Goal: Use online tool/utility: Use online tool/utility

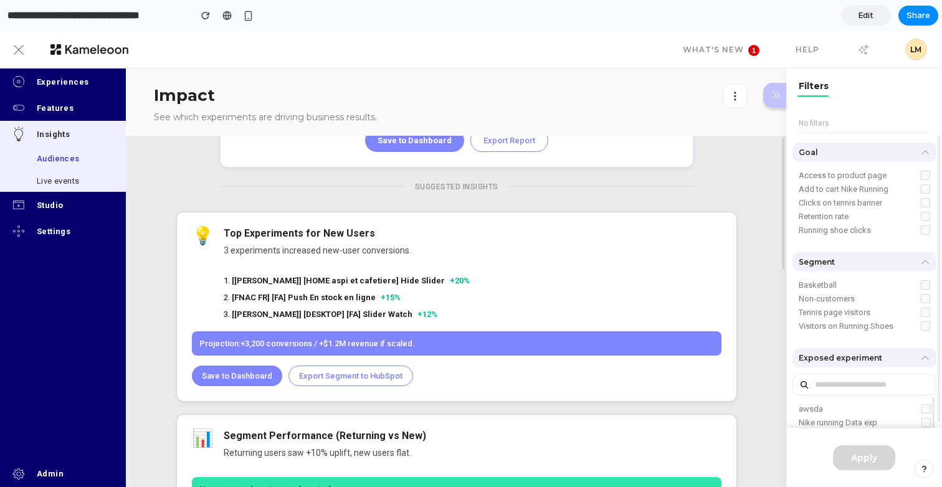
scroll to position [608, 0]
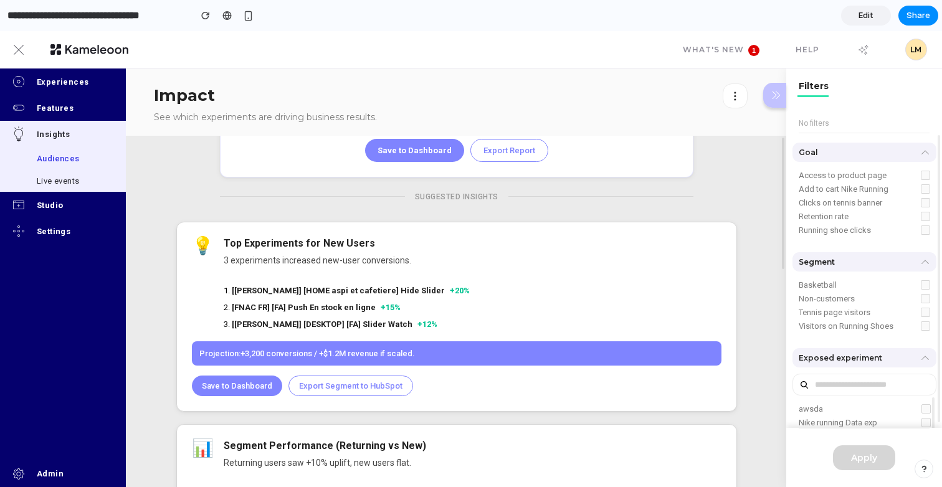
click at [856, 20] on link "Edit" at bounding box center [866, 16] width 50 height 20
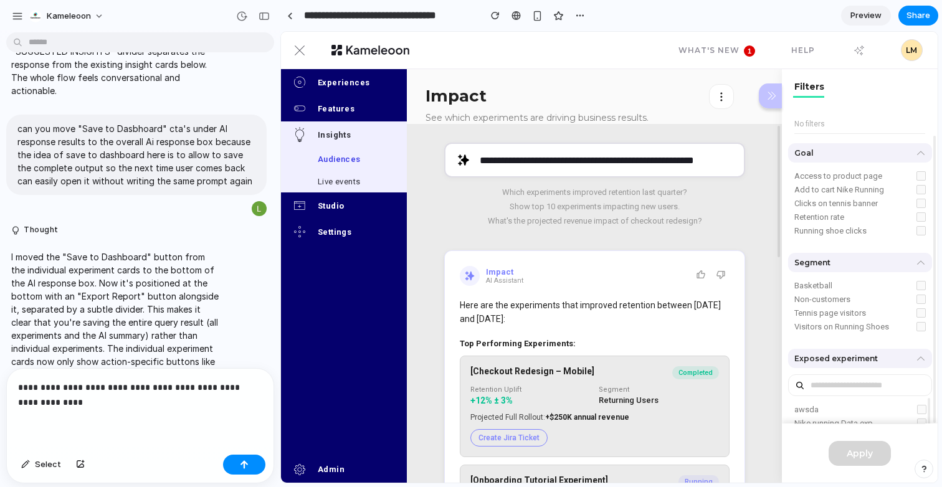
click at [126, 392] on p "**********" at bounding box center [140, 395] width 244 height 30
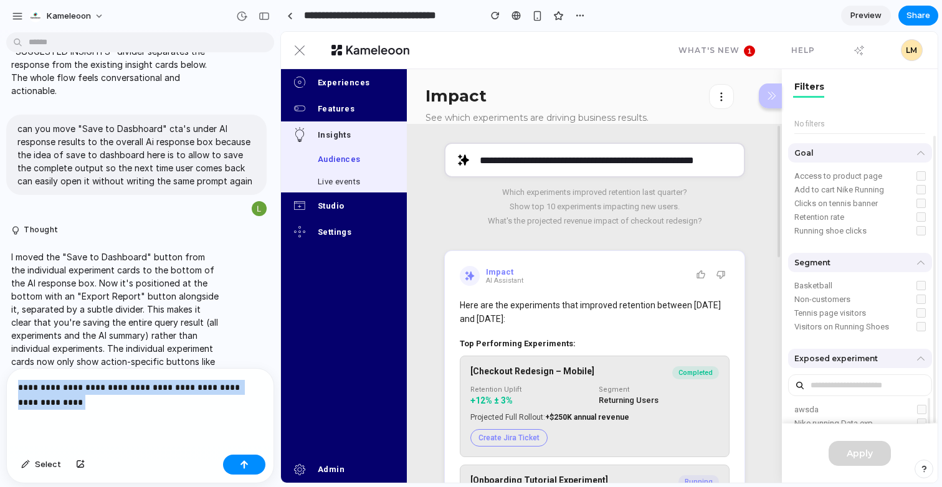
click at [126, 392] on p "**********" at bounding box center [140, 395] width 244 height 30
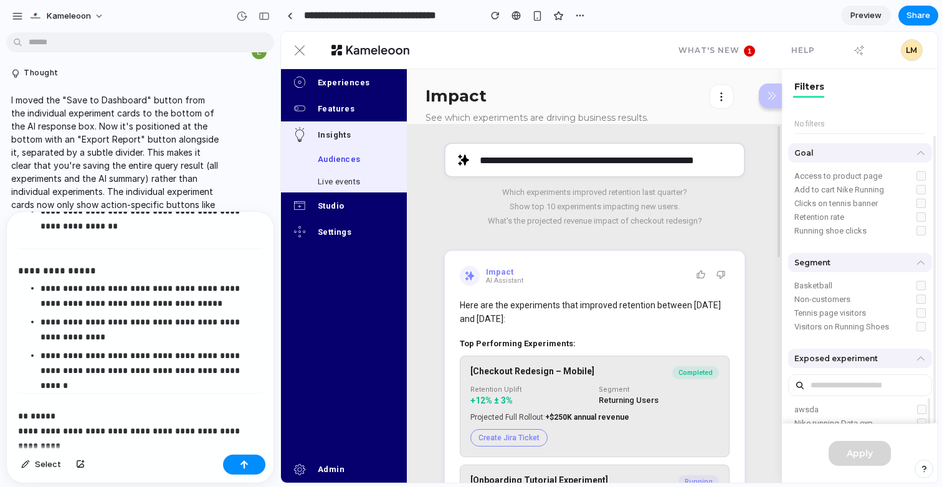
scroll to position [1761, 0]
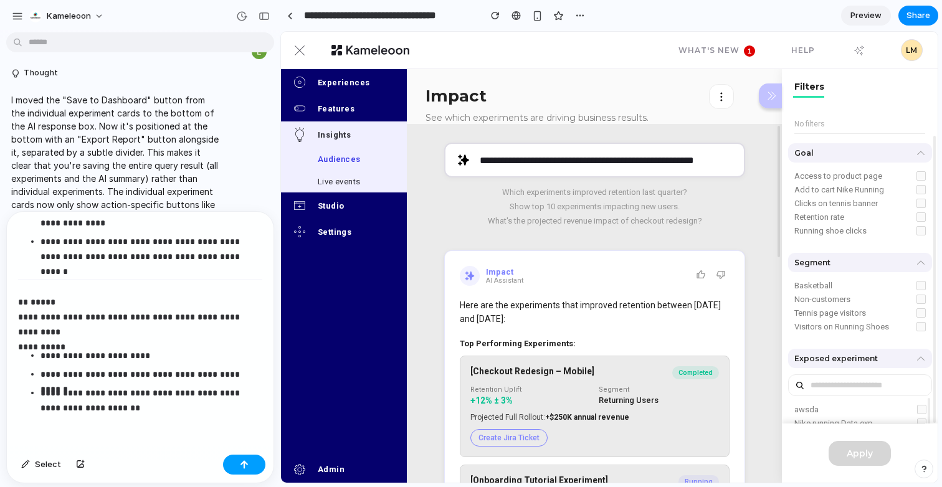
click at [240, 470] on button "button" at bounding box center [244, 465] width 42 height 20
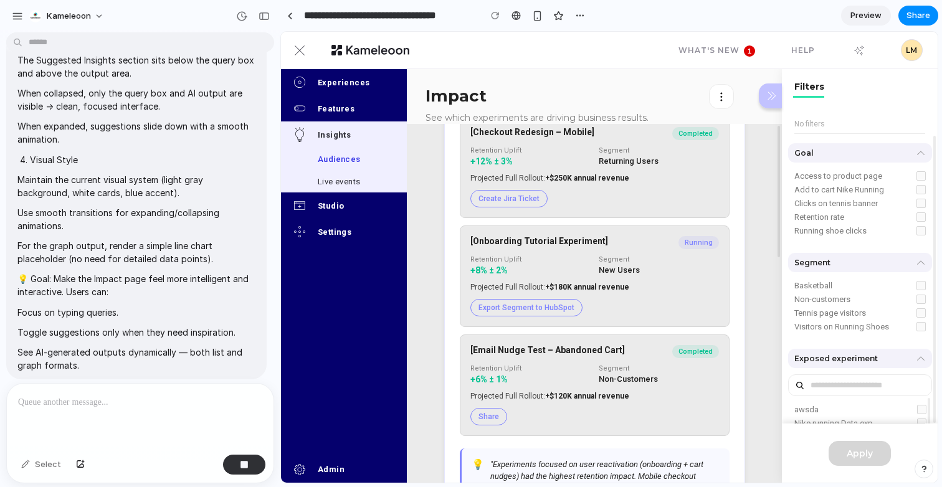
scroll to position [0, 0]
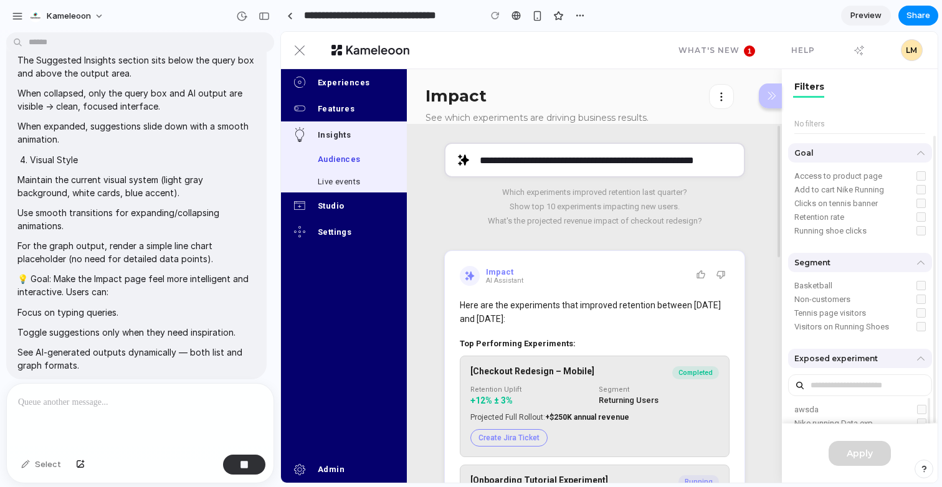
click at [100, 395] on p at bounding box center [140, 402] width 244 height 15
click at [174, 395] on p at bounding box center [140, 402] width 244 height 15
click at [123, 402] on p at bounding box center [140, 402] width 244 height 15
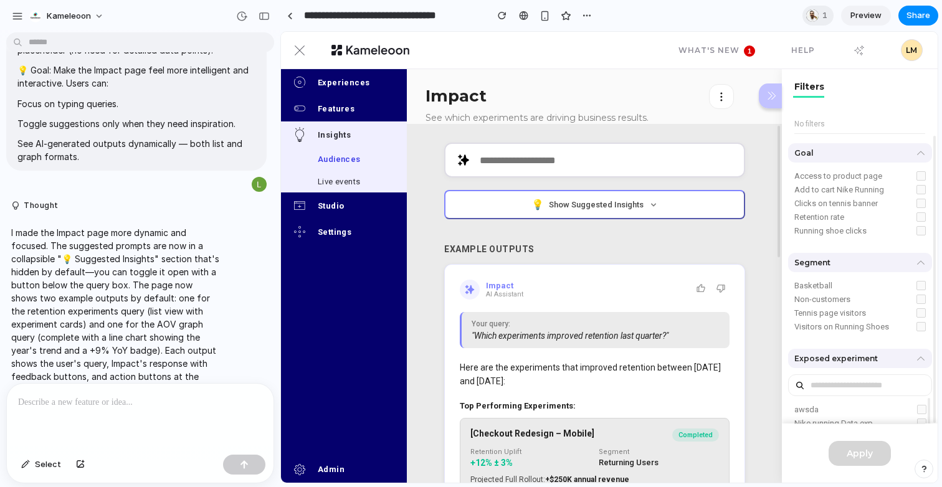
click at [604, 204] on span "Show Suggested Insights" at bounding box center [596, 204] width 95 height 9
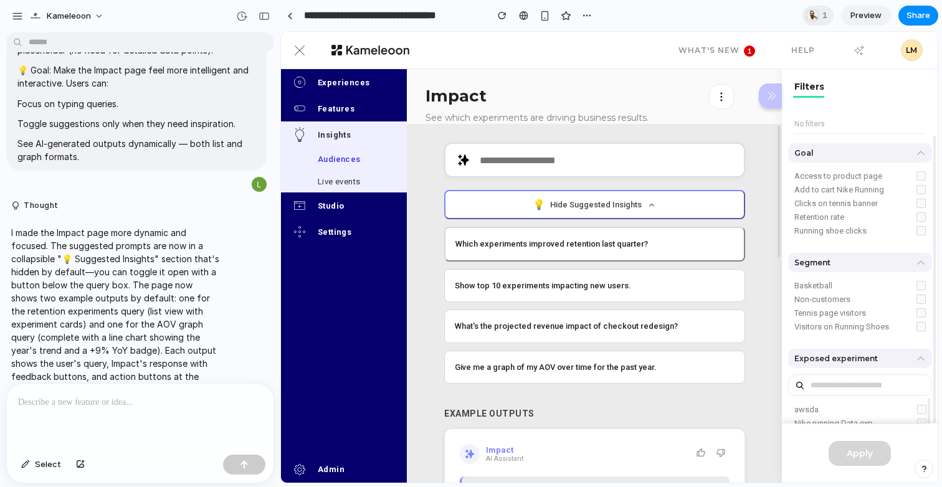
click at [609, 199] on button "💡 Hide Suggested Insights" at bounding box center [594, 204] width 301 height 29
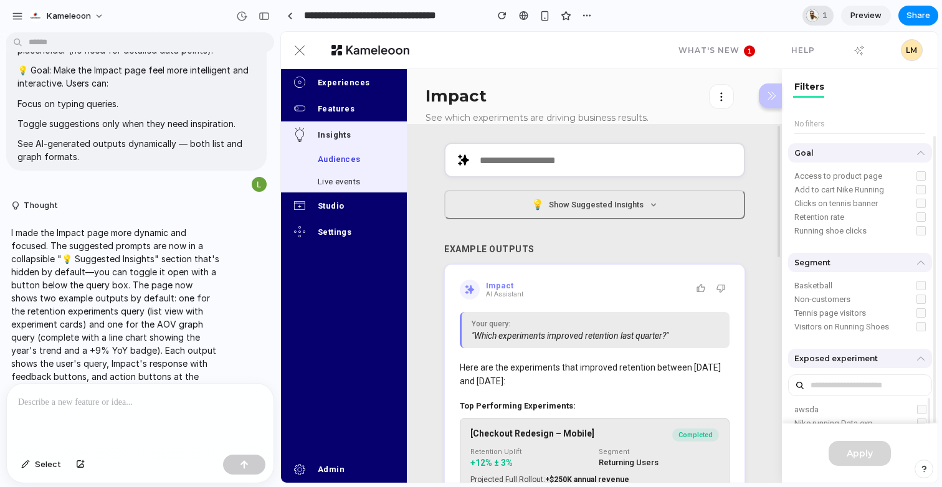
click at [815, 17] on div at bounding box center [812, 15] width 12 height 12
click at [767, 14] on div "Seen by Junaid Gulzar Malik" at bounding box center [471, 243] width 942 height 487
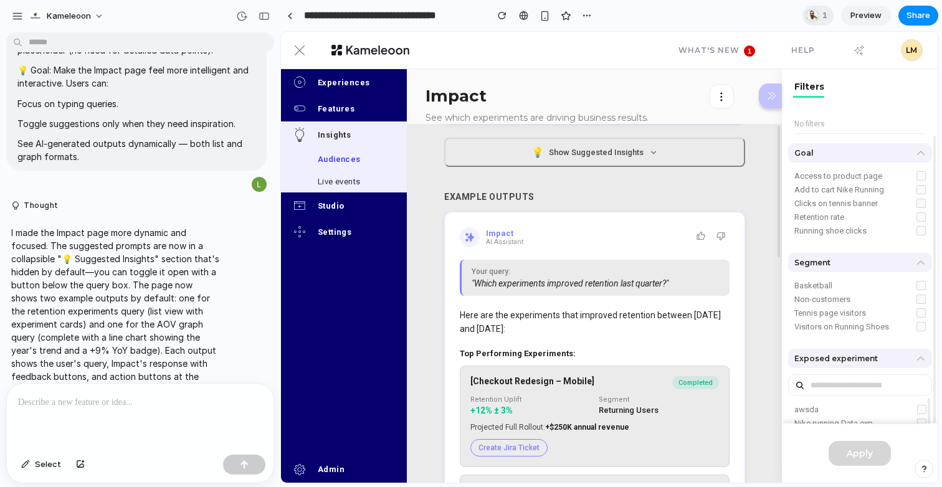
scroll to position [48, 0]
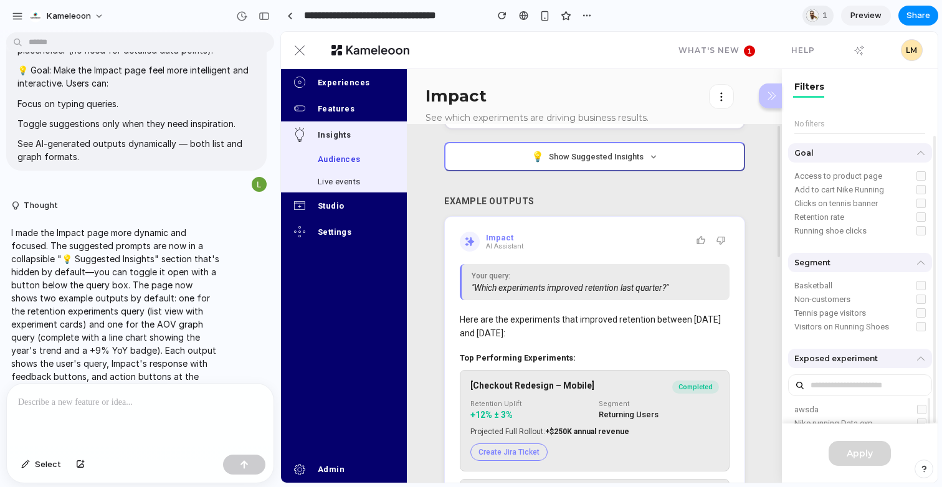
click at [605, 164] on button "💡 Show Suggested Insights" at bounding box center [594, 156] width 301 height 29
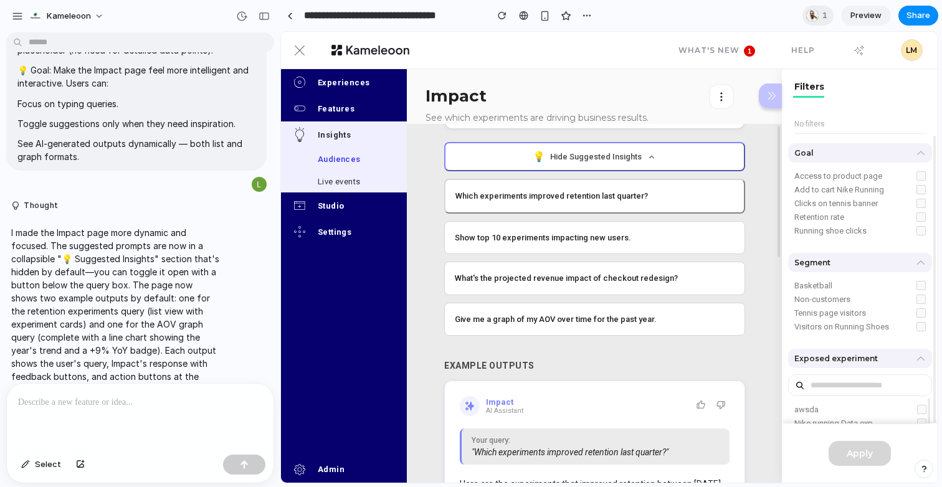
click at [605, 164] on button "💡 Hide Suggested Insights" at bounding box center [594, 156] width 301 height 29
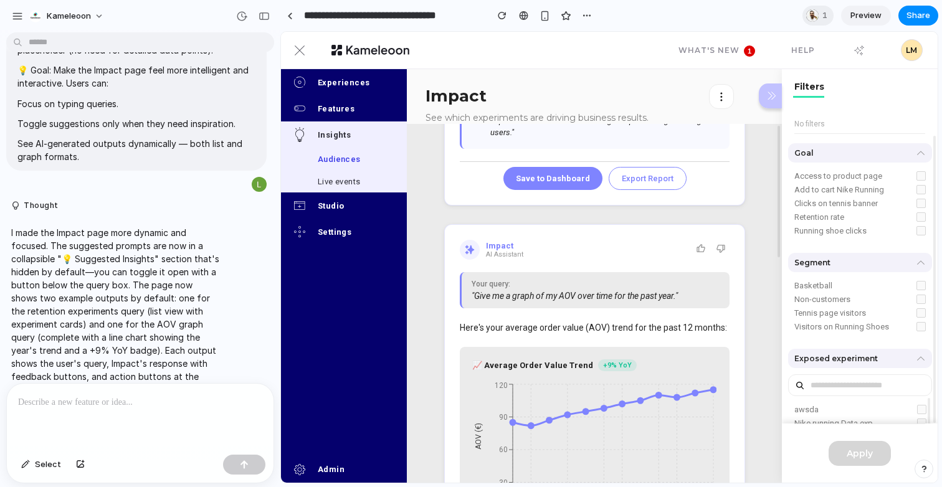
scroll to position [493, 0]
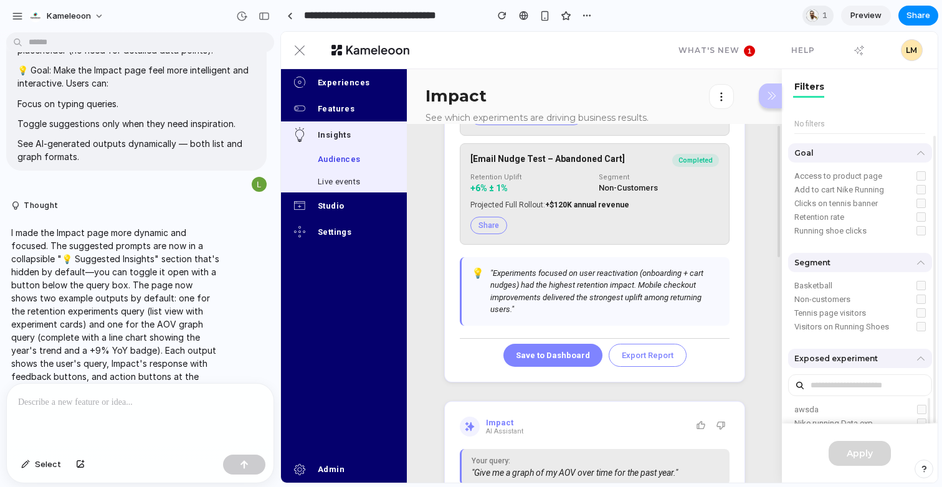
click at [860, 17] on span "Preview" at bounding box center [865, 15] width 31 height 12
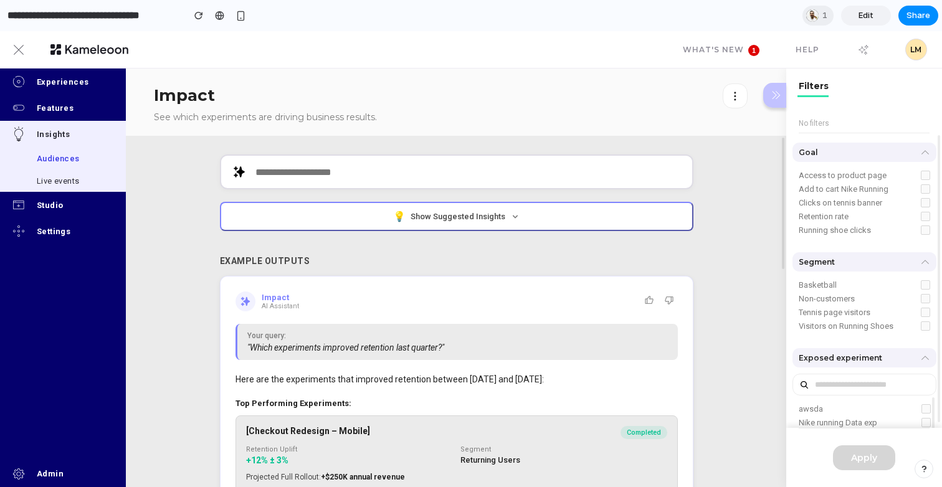
click at [475, 223] on button "💡 Show Suggested Insights" at bounding box center [456, 216] width 473 height 29
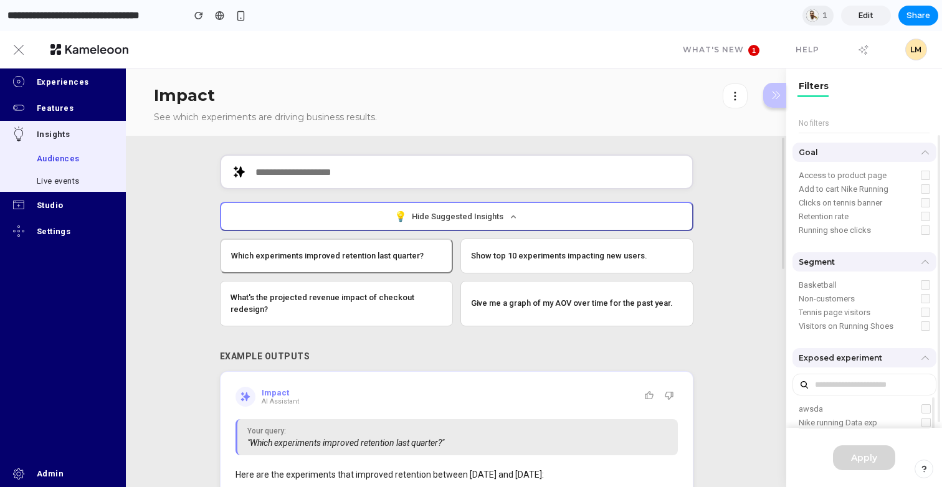
click at [475, 223] on button "💡 Hide Suggested Insights" at bounding box center [456, 216] width 473 height 29
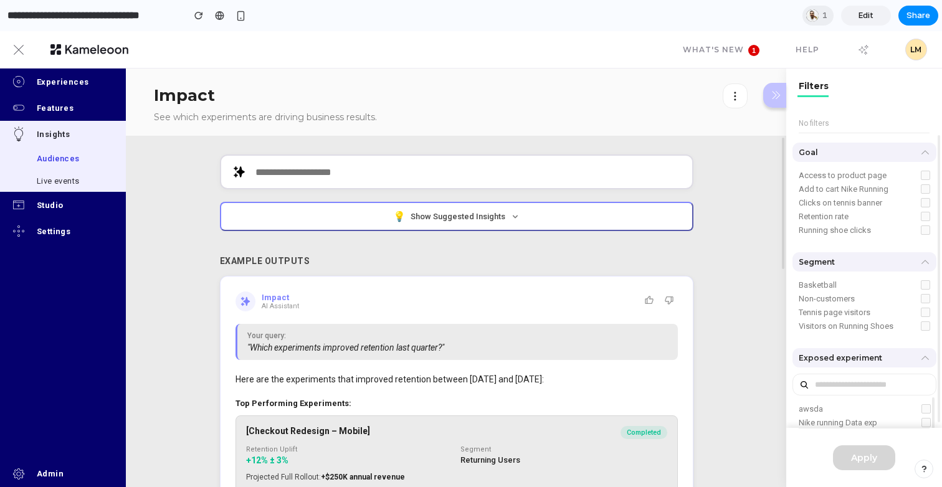
click at [475, 223] on button "💡 Show Suggested Insights" at bounding box center [456, 216] width 473 height 29
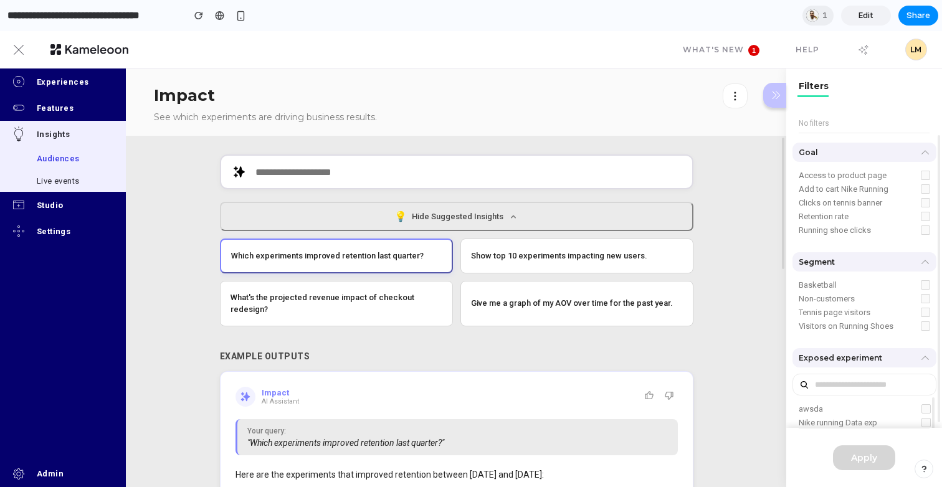
click at [430, 250] on div "Which experiments improved retention last quarter?" at bounding box center [336, 256] width 210 height 12
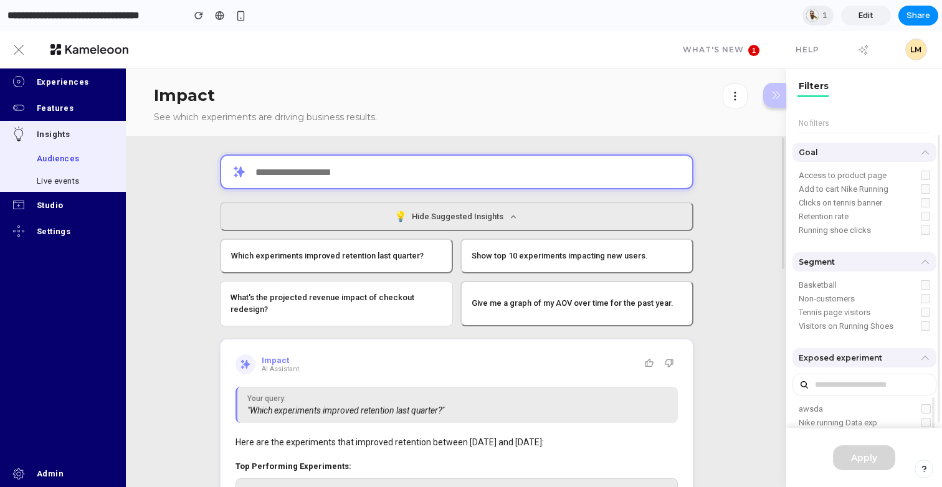
click at [496, 179] on input "text" at bounding box center [456, 171] width 473 height 35
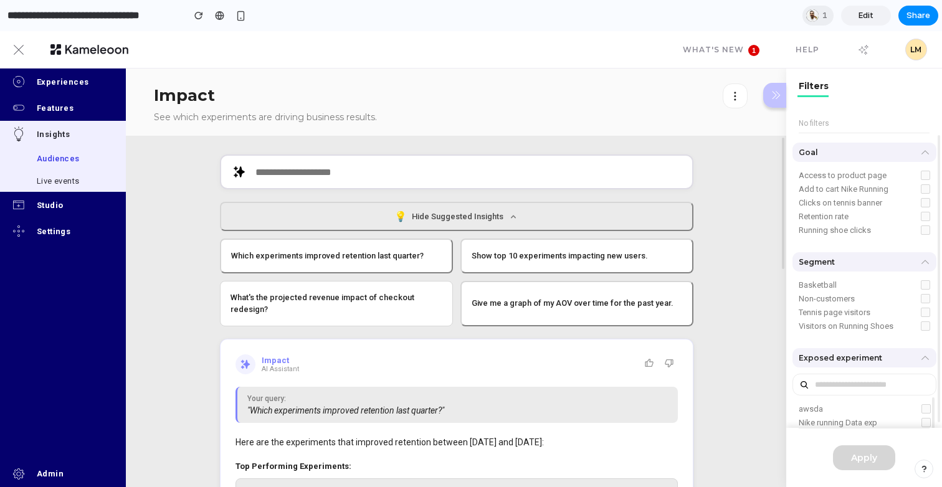
click at [864, 24] on link "Edit" at bounding box center [866, 16] width 50 height 20
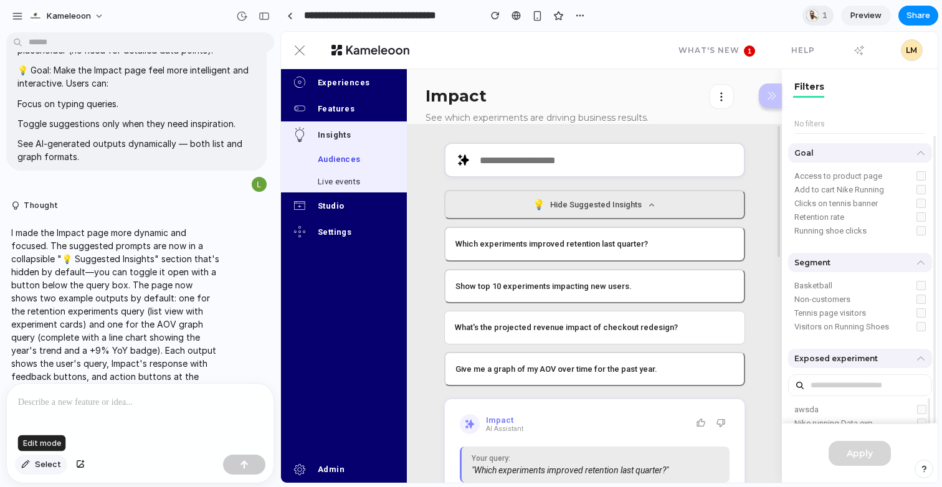
click at [52, 465] on span "Select" at bounding box center [48, 464] width 26 height 12
click at [82, 399] on p at bounding box center [140, 402] width 244 height 15
click at [45, 471] on button "Select" at bounding box center [41, 465] width 52 height 20
click at [241, 17] on div "button" at bounding box center [241, 16] width 11 height 11
click at [427, 179] on div "Version 8 Current Version 7 22h ago Restore Version 6 22h ago Restore Version 5…" at bounding box center [471, 243] width 942 height 487
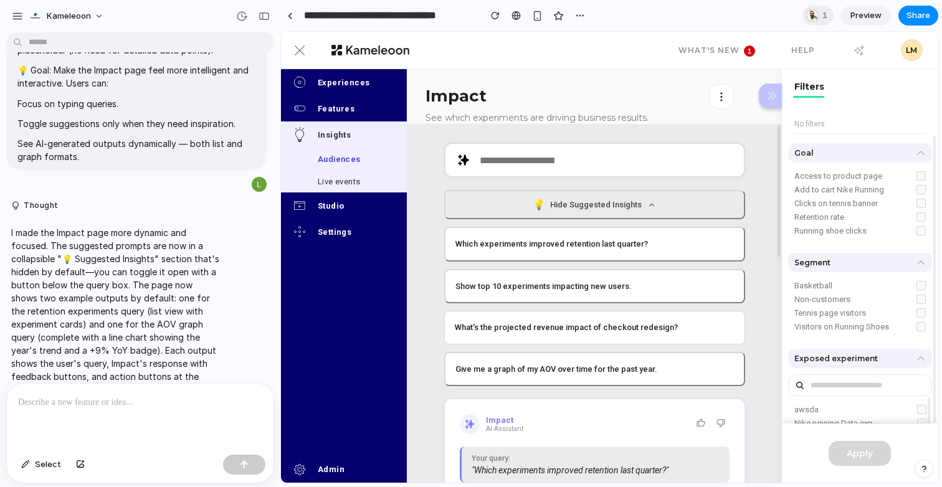
click at [860, 12] on span "Preview" at bounding box center [865, 15] width 31 height 12
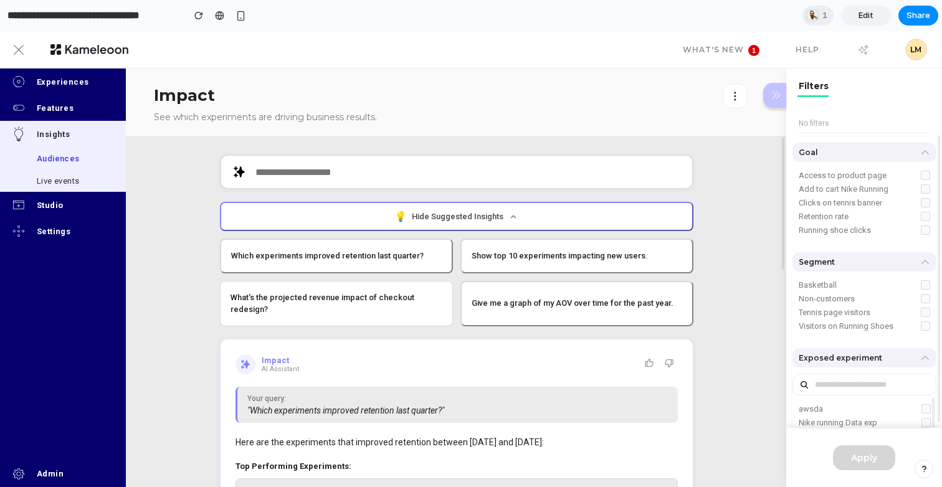
click at [579, 227] on button "💡 Hide Suggested Insights" at bounding box center [456, 216] width 473 height 29
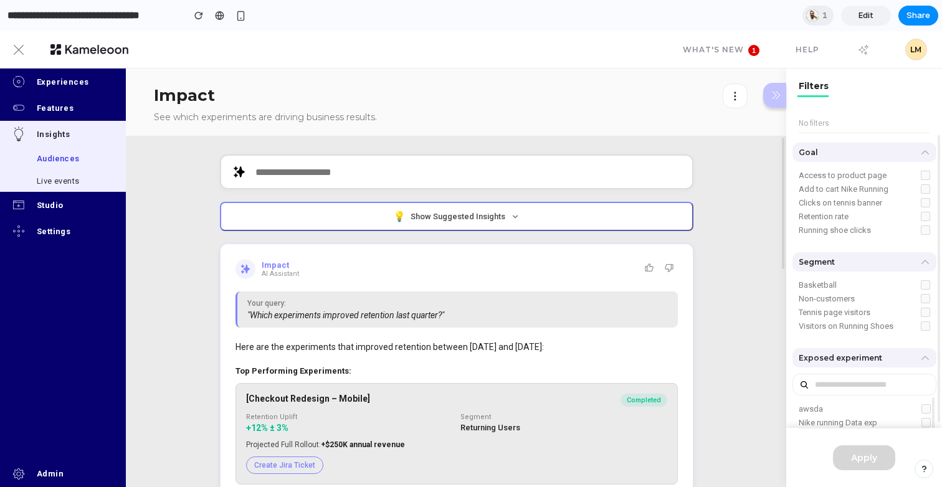
click at [579, 227] on button "💡 Show Suggested Insights" at bounding box center [456, 216] width 473 height 29
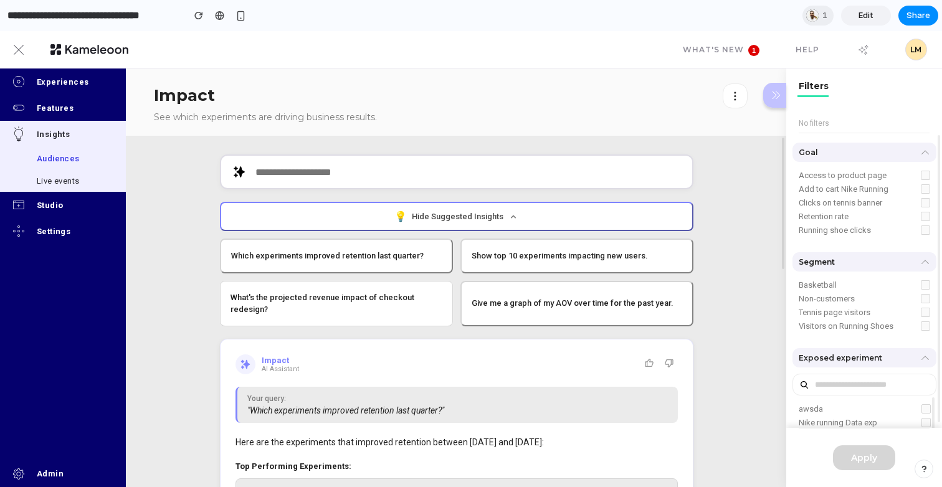
click at [597, 227] on button "💡 Hide Suggested Insights" at bounding box center [456, 216] width 473 height 29
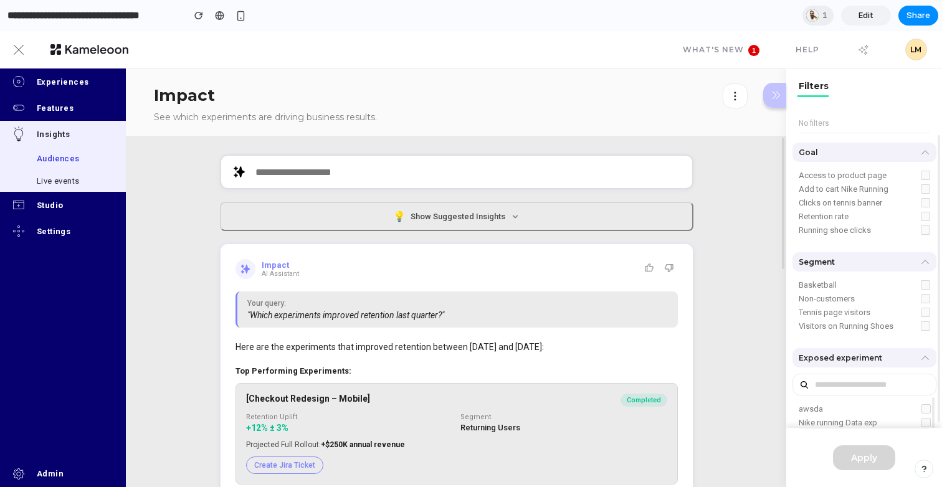
click at [860, 19] on span "Edit" at bounding box center [865, 15] width 15 height 12
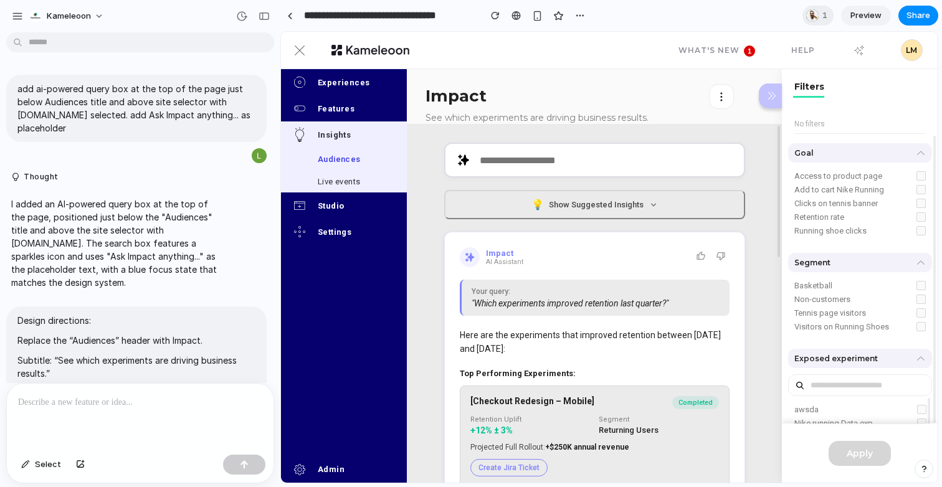
scroll to position [4900, 0]
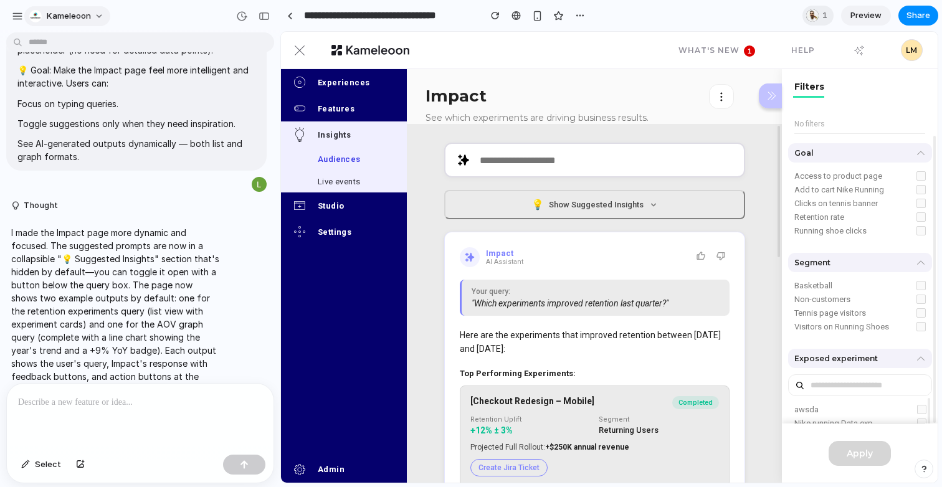
click at [98, 22] on button "Kameleoon" at bounding box center [67, 16] width 86 height 20
click at [98, 22] on div "Settings Invite members Change theme Sign out" at bounding box center [471, 243] width 942 height 487
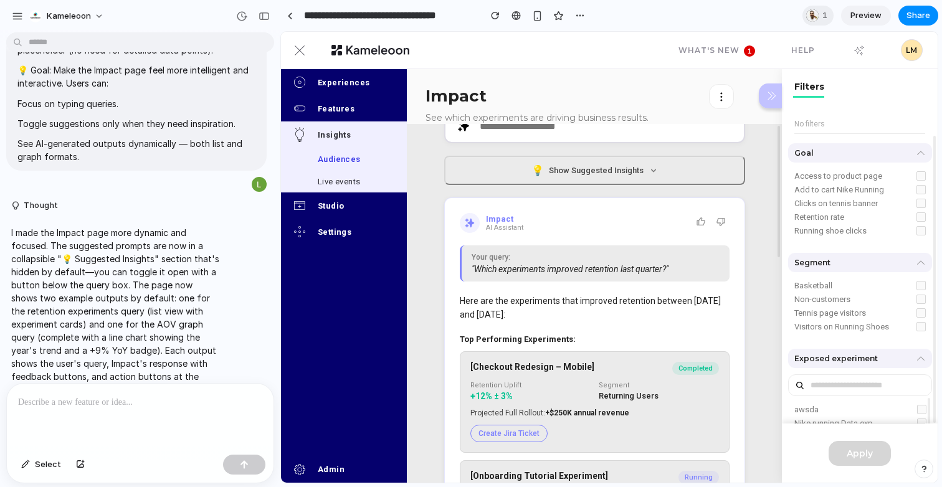
scroll to position [0, 0]
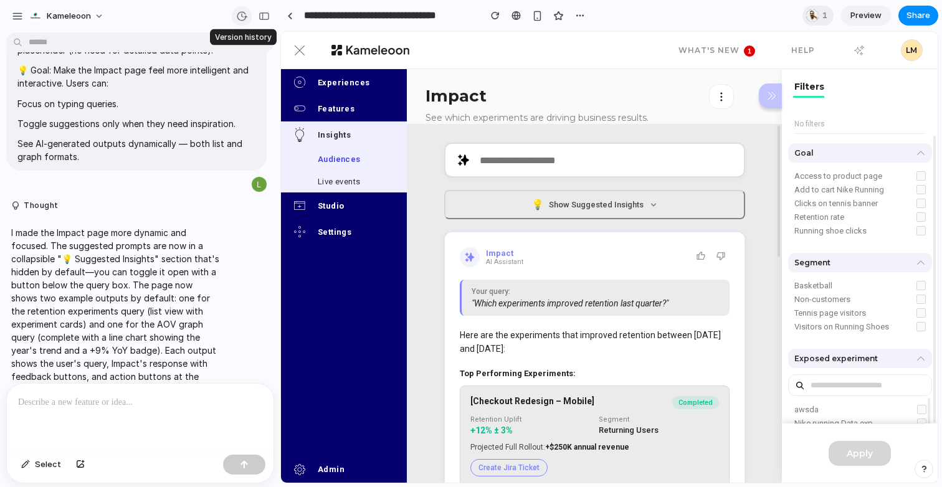
click at [244, 17] on div "button" at bounding box center [241, 16] width 11 height 11
click at [243, 17] on div "Version 8 Current Version 7 22h ago Restore Version 6 22h ago Restore Version 5…" at bounding box center [471, 243] width 942 height 487
click at [243, 17] on div "button" at bounding box center [241, 16] width 11 height 11
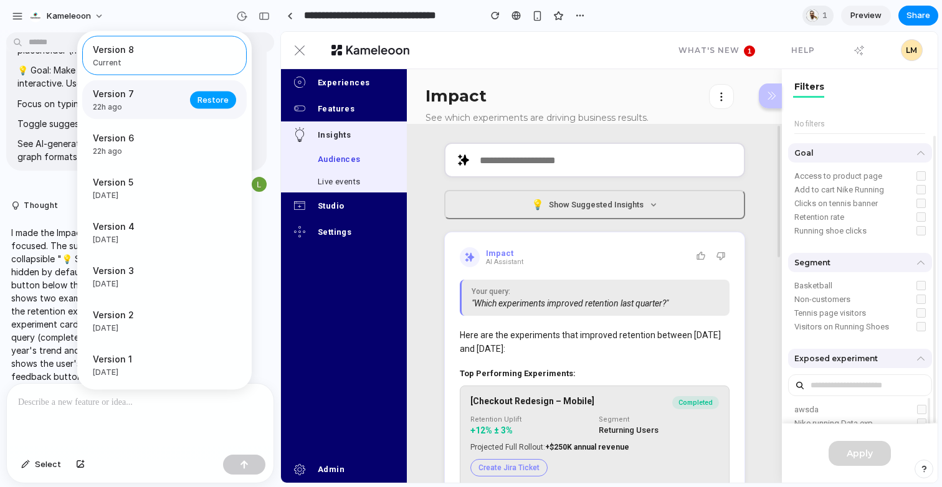
click at [220, 102] on span "Restore" at bounding box center [212, 99] width 31 height 12
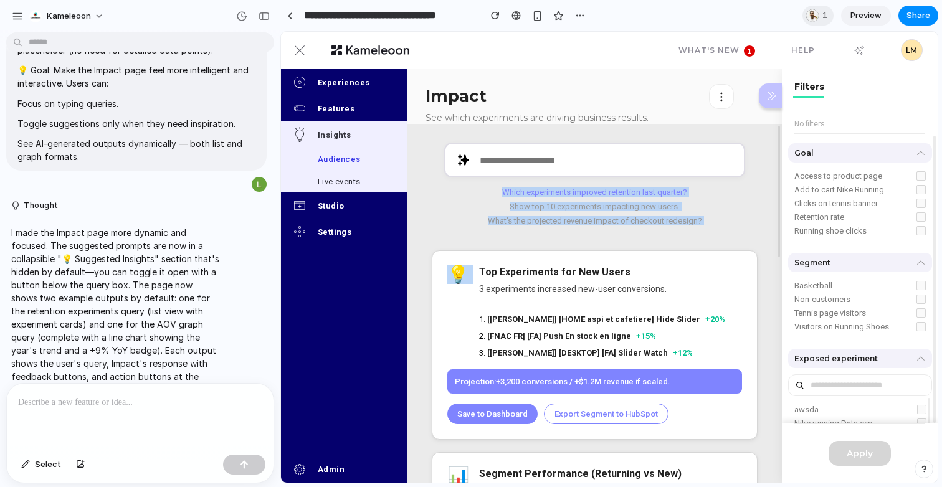
drag, startPoint x: 719, startPoint y: 226, endPoint x: 497, endPoint y: 187, distance: 225.0
click at [460, 202] on button "Show top 10 experiments impacting new users." at bounding box center [594, 206] width 301 height 9
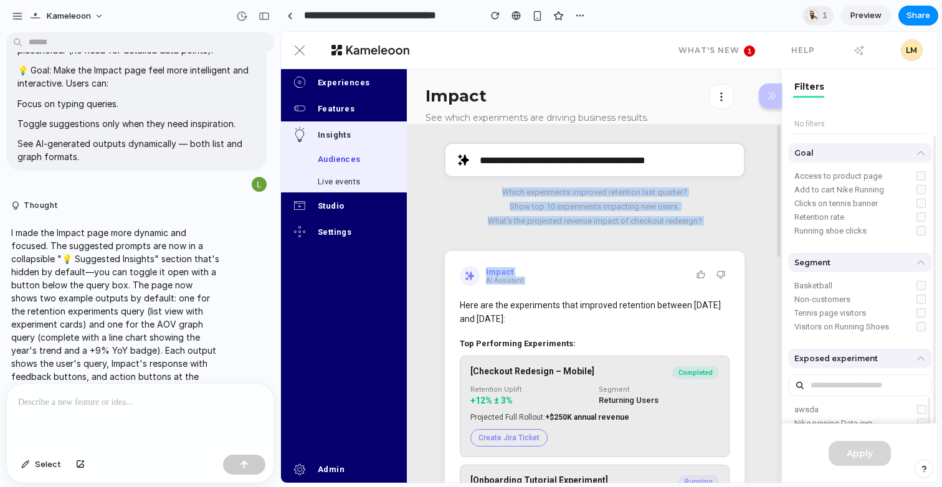
drag, startPoint x: 711, startPoint y: 230, endPoint x: 501, endPoint y: 187, distance: 214.8
copy div "Which experiments improved retention last quarter? Show top 10 experiments impa…"
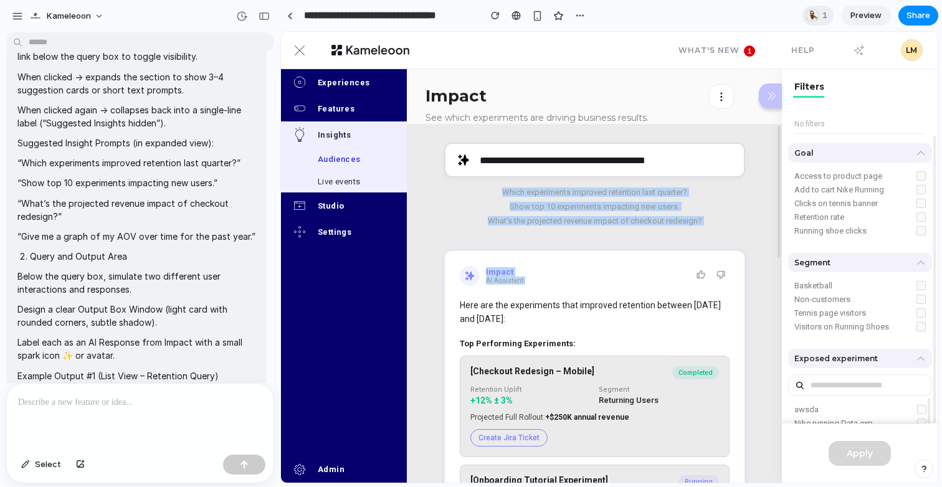
scroll to position [3695, 0]
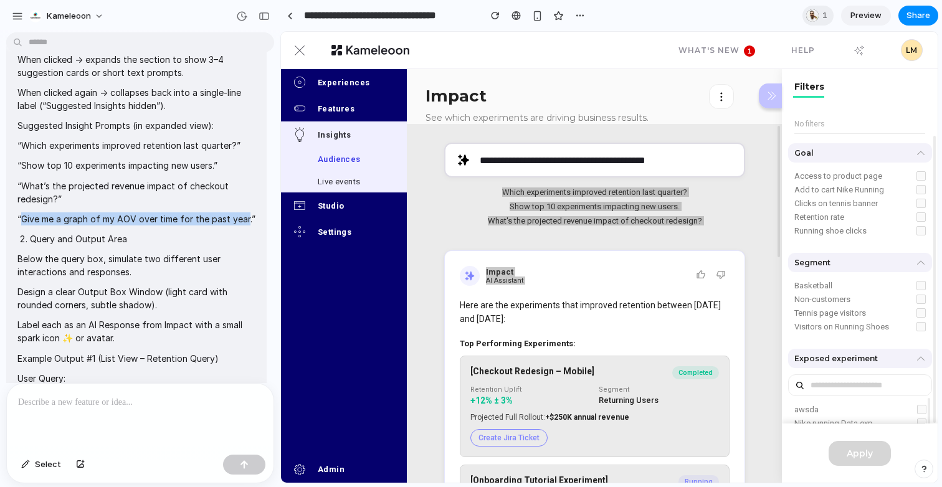
drag, startPoint x: 23, startPoint y: 179, endPoint x: 245, endPoint y: 176, distance: 222.3
click at [245, 212] on p "“Give me a graph of my AOV over time for the past year.”" at bounding box center [136, 218] width 238 height 13
copy p "Give me a graph of my AOV over time for the past year"
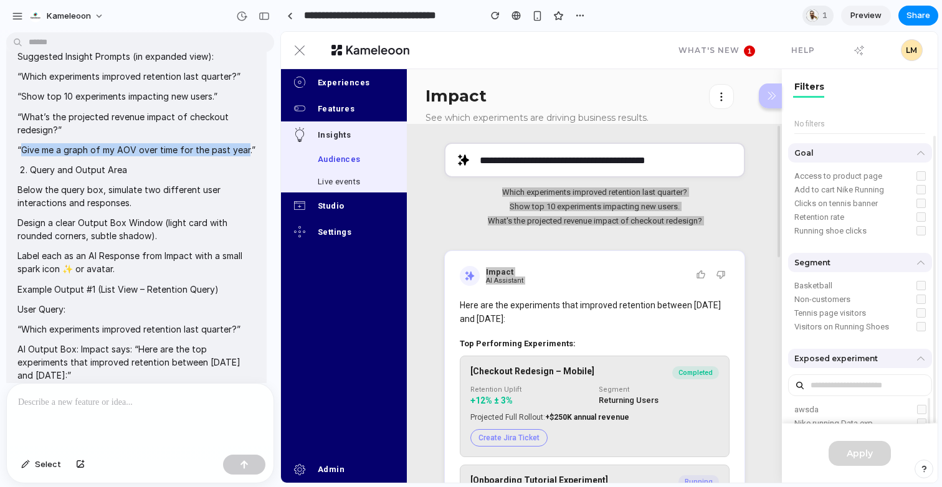
scroll to position [3793, 0]
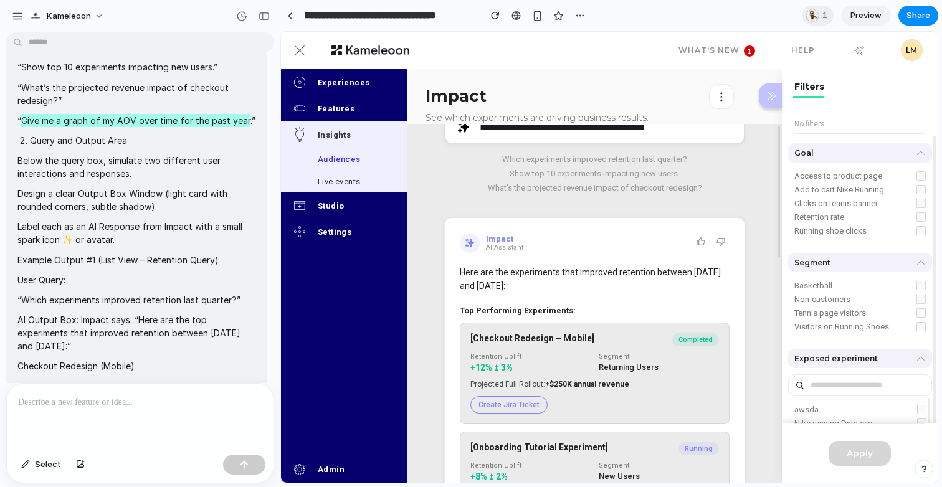
scroll to position [116, 0]
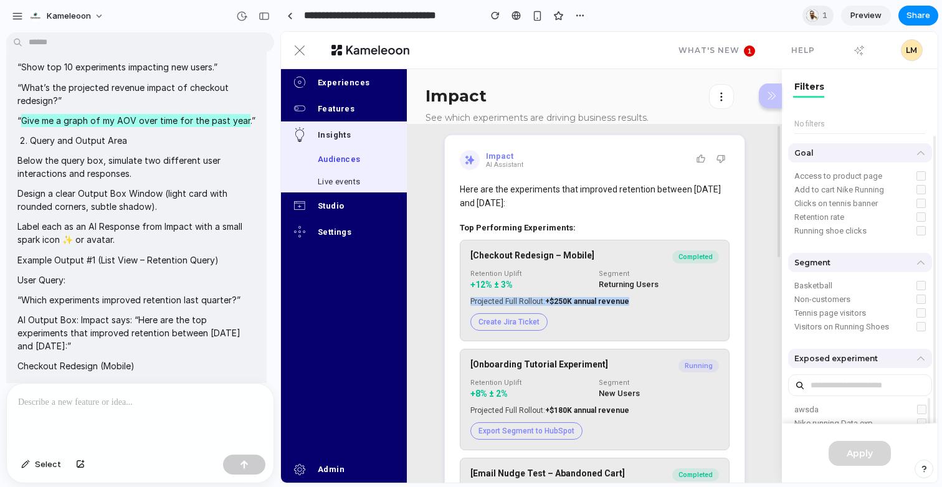
drag, startPoint x: 627, startPoint y: 300, endPoint x: 470, endPoint y: 298, distance: 157.6
click at [470, 298] on div "Projected Full Rollout: +$250K annual revenue" at bounding box center [594, 301] width 248 height 9
copy div "Projected Full Rollout: +$250K annual revenue"
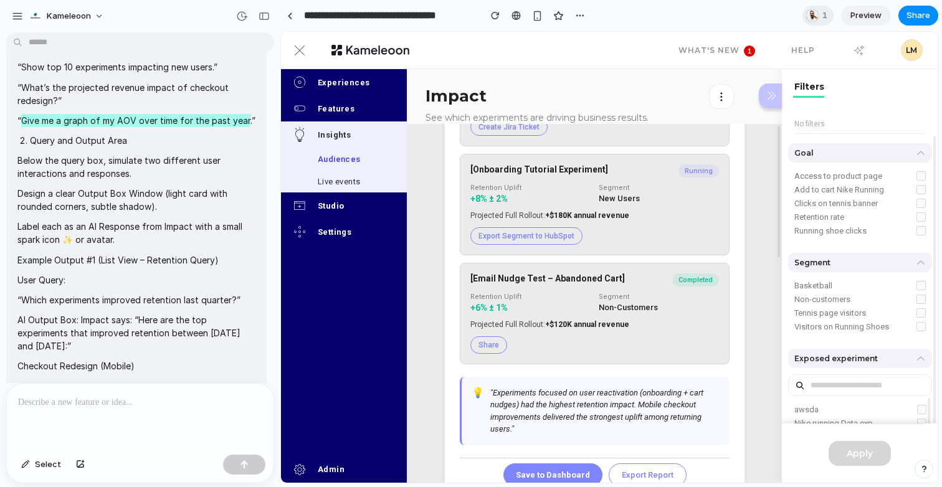
scroll to position [0, 0]
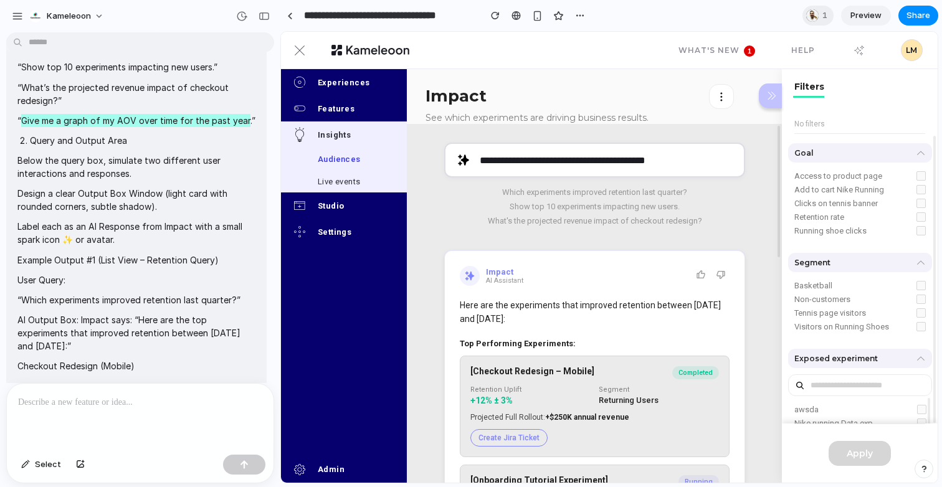
click at [564, 197] on div "Which experiments improved retention last quarter? Show top 10 experiments impa…" at bounding box center [594, 206] width 301 height 38
click at [566, 190] on button "Which experiments improved retention last quarter?" at bounding box center [594, 191] width 301 height 9
type input "**********"
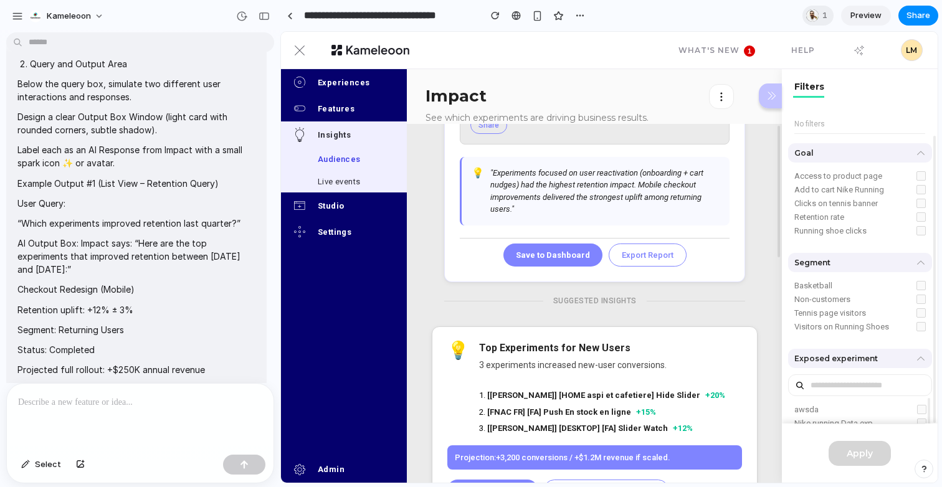
scroll to position [565, 0]
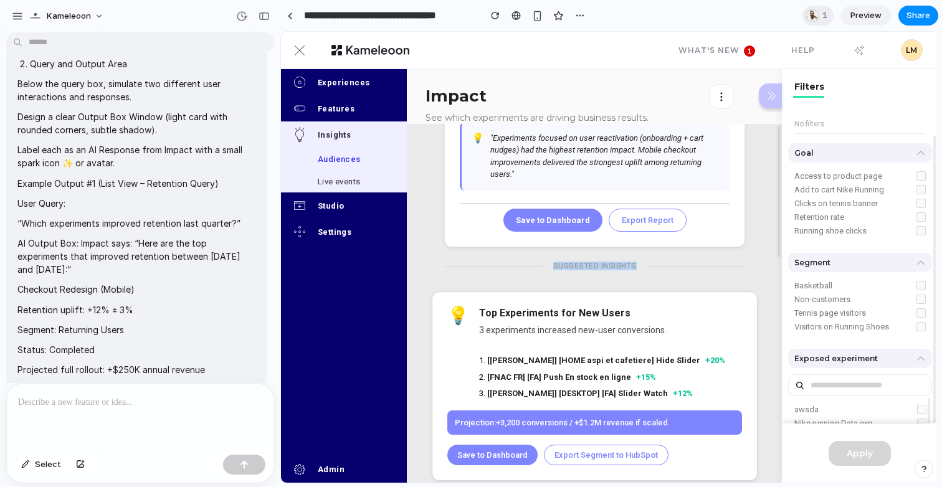
drag, startPoint x: 636, startPoint y: 268, endPoint x: 554, endPoint y: 263, distance: 83.0
click at [554, 262] on div "SUGGESTED INSIGHTS" at bounding box center [594, 266] width 103 height 9
copy div "SUGGESTED INSIGHTS"
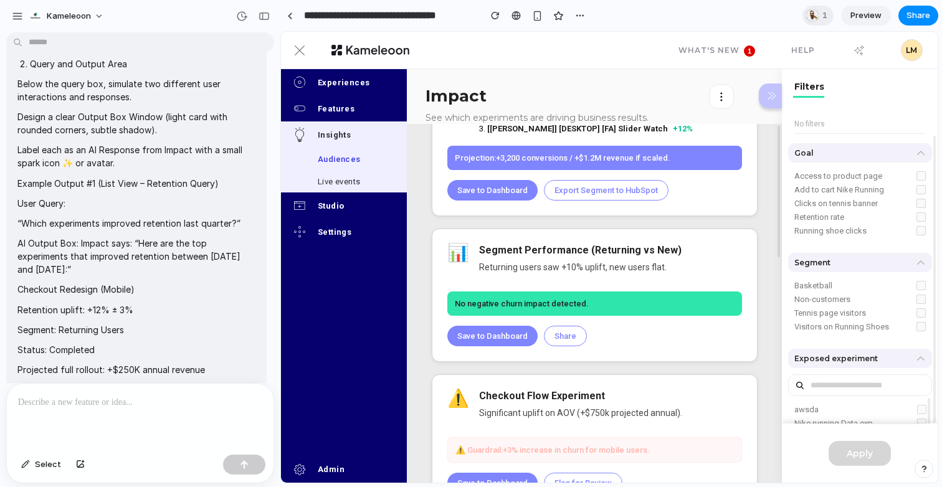
scroll to position [1173, 0]
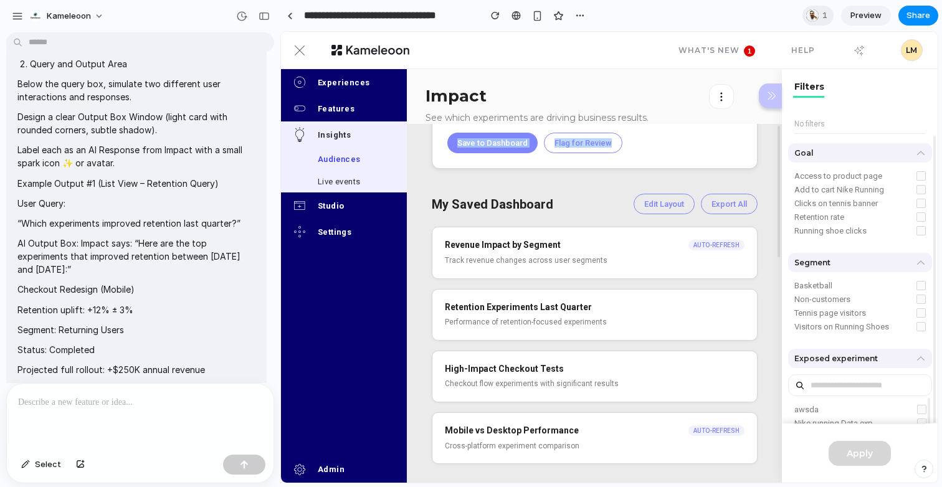
drag, startPoint x: 475, startPoint y: 247, endPoint x: 621, endPoint y: 143, distance: 179.0
copy div "Top Experiments for New Users 3 experiments increased new-user conversions. [DA…"
click at [146, 395] on p at bounding box center [140, 402] width 244 height 15
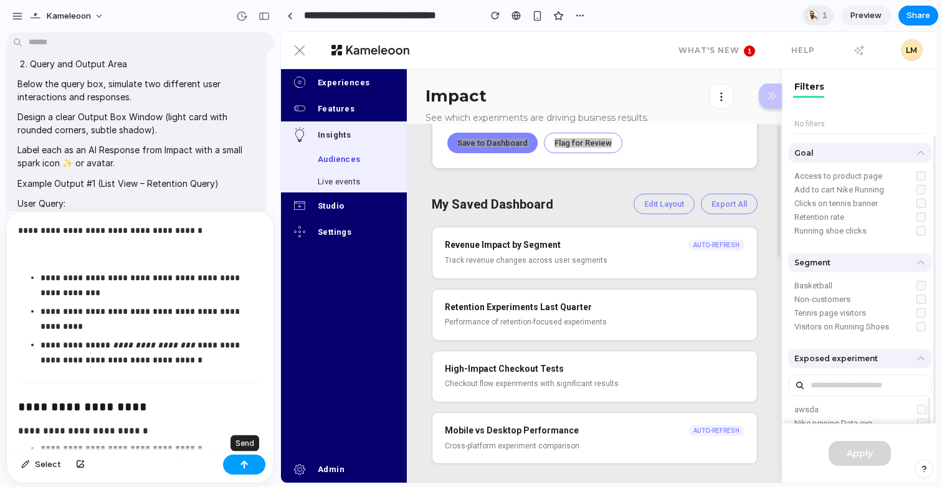
click at [250, 466] on button "button" at bounding box center [244, 465] width 42 height 20
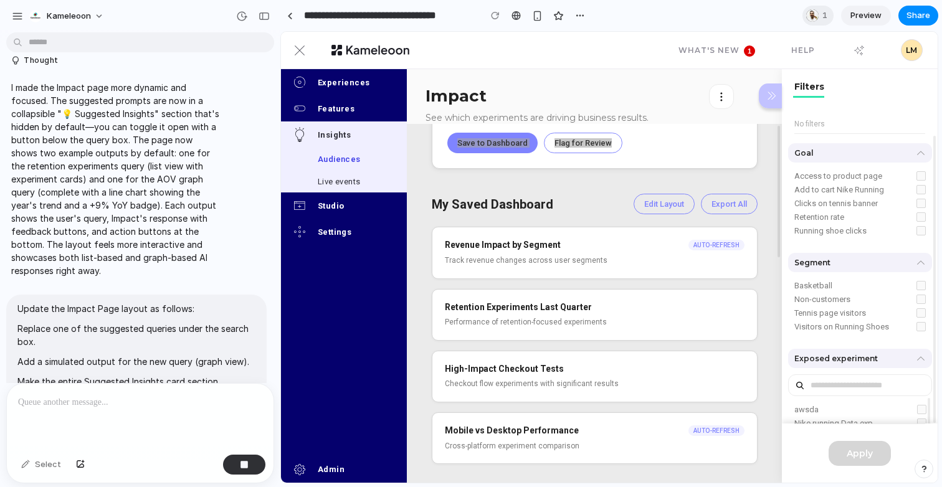
scroll to position [5046, 0]
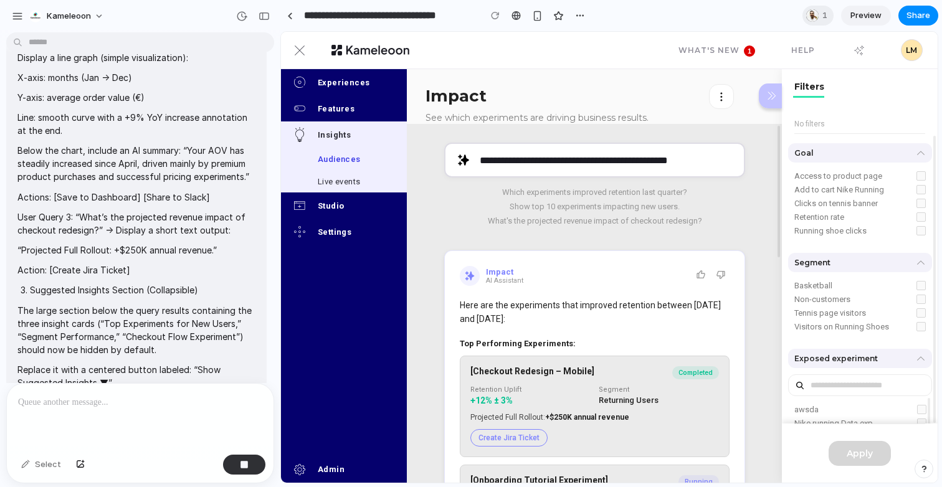
scroll to position [6534, 0]
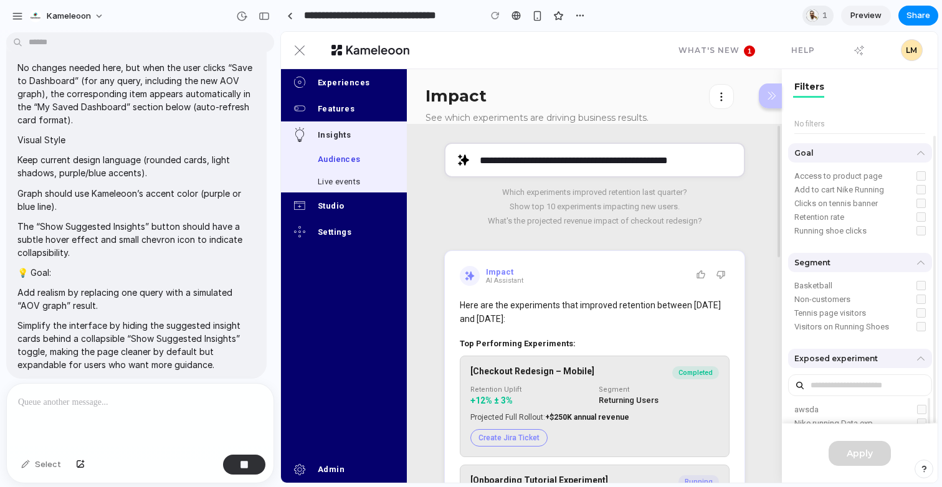
click at [144, 395] on p at bounding box center [140, 402] width 244 height 15
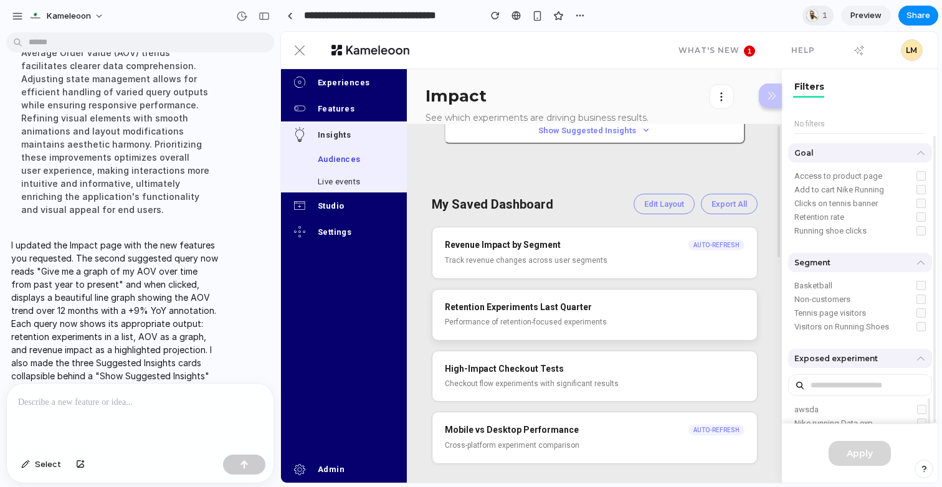
scroll to position [0, 0]
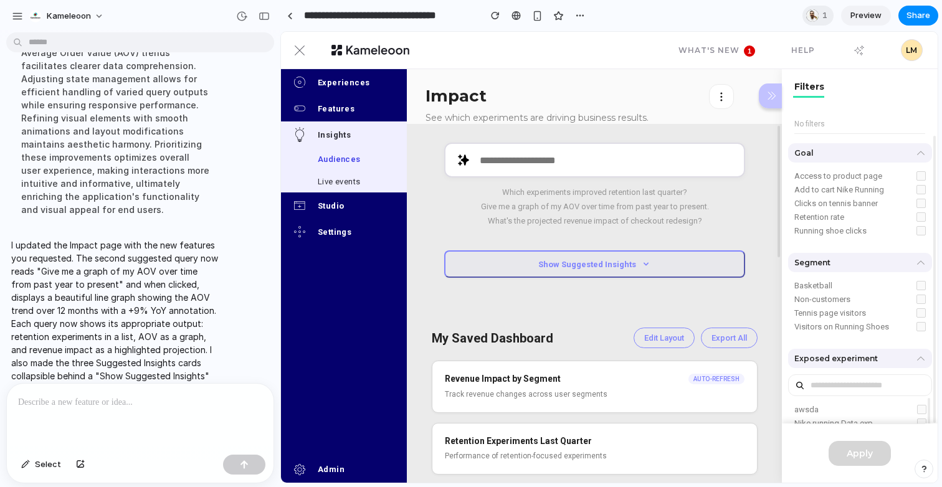
click at [584, 268] on button "Show Suggested Insights" at bounding box center [594, 263] width 301 height 27
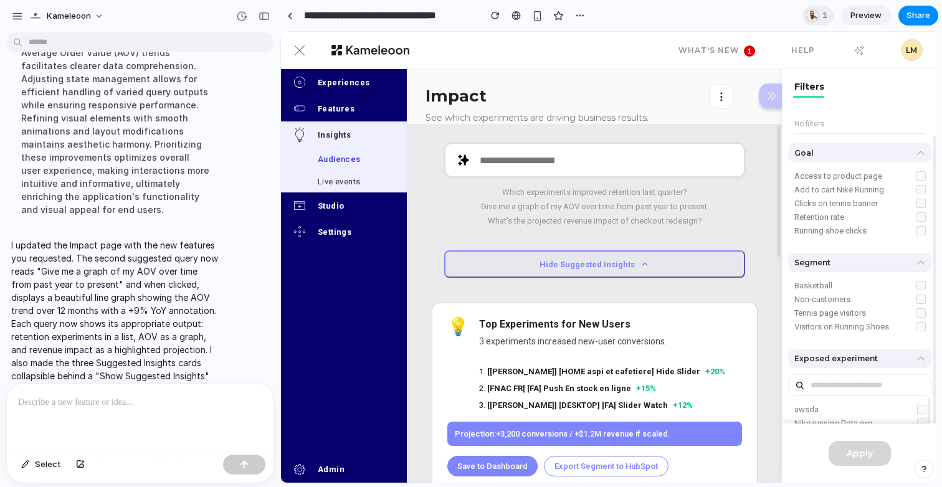
click at [584, 268] on button "Hide Suggested Insights" at bounding box center [594, 263] width 301 height 27
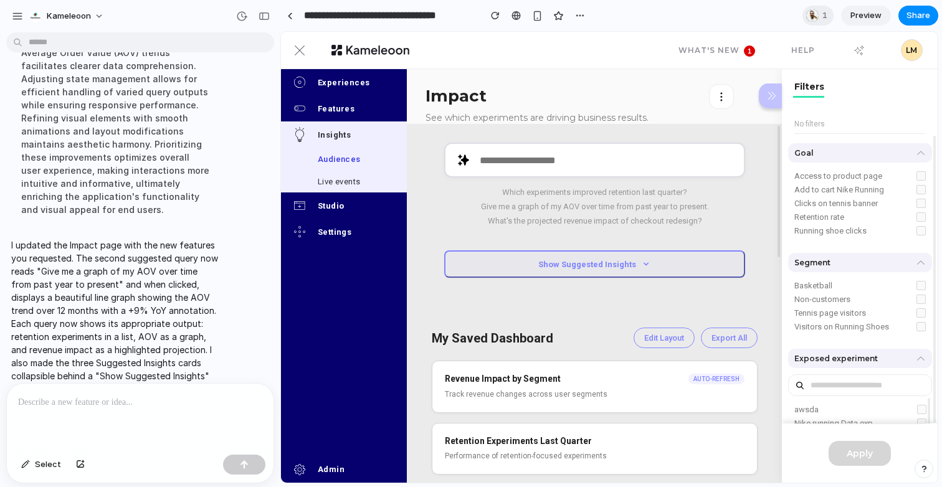
click at [584, 268] on button "Show Suggested Insights" at bounding box center [594, 263] width 301 height 27
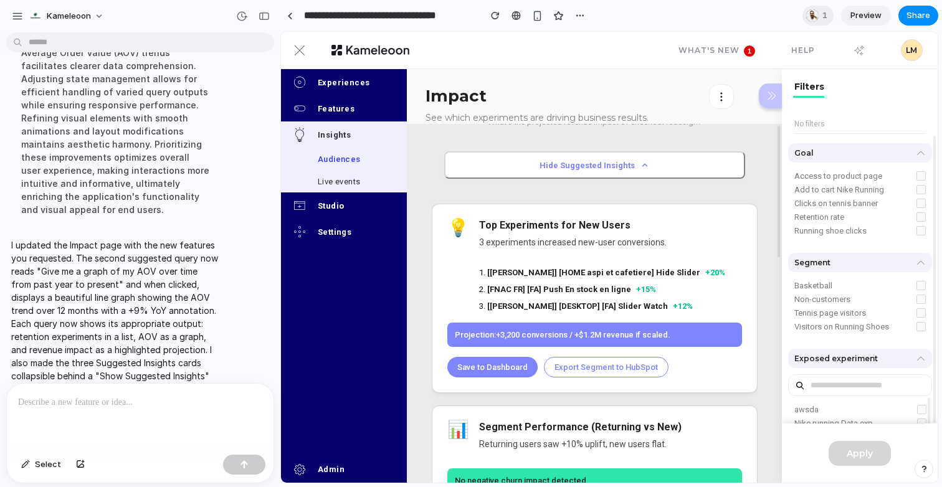
scroll to position [19, 0]
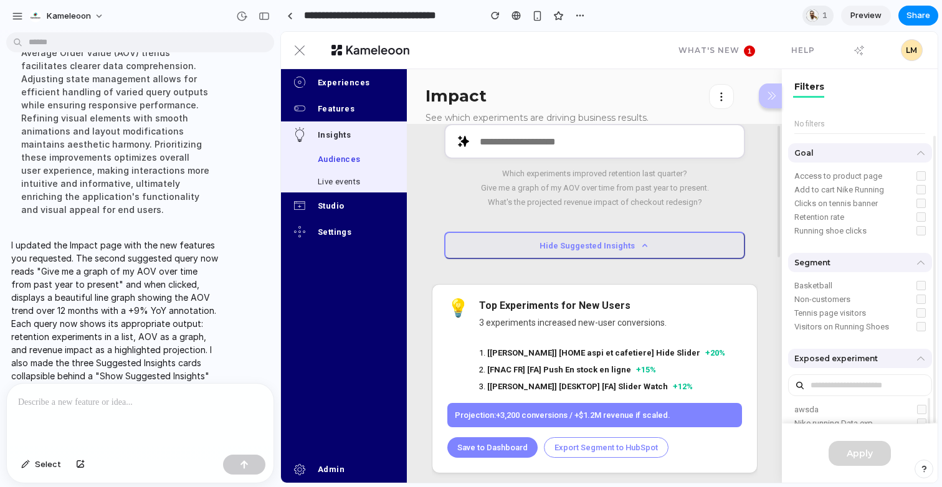
click at [588, 256] on button "Hide Suggested Insights" at bounding box center [594, 245] width 301 height 27
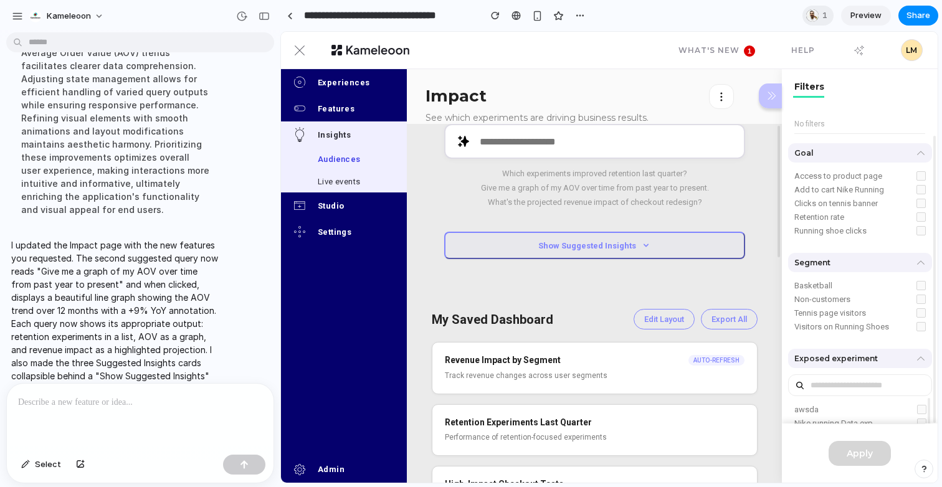
scroll to position [0, 0]
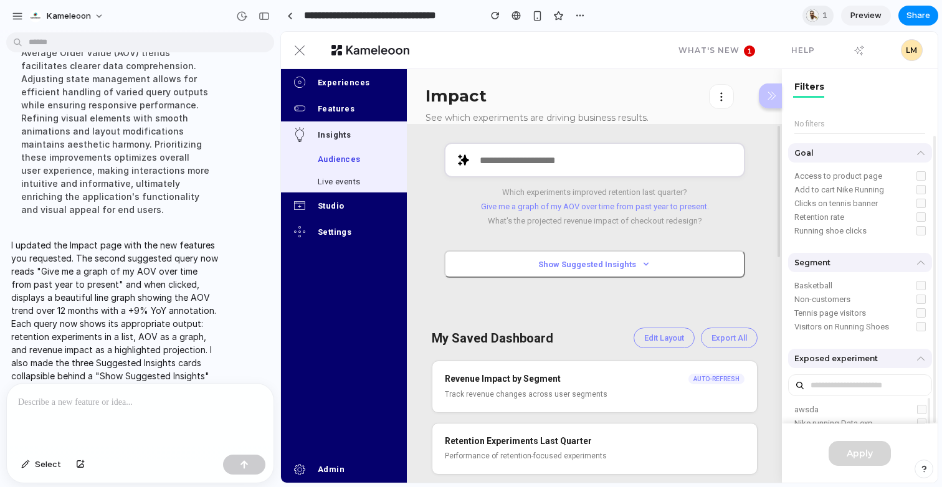
click at [597, 204] on button "Give me a graph of my AOV over time from past year to present." at bounding box center [594, 206] width 301 height 9
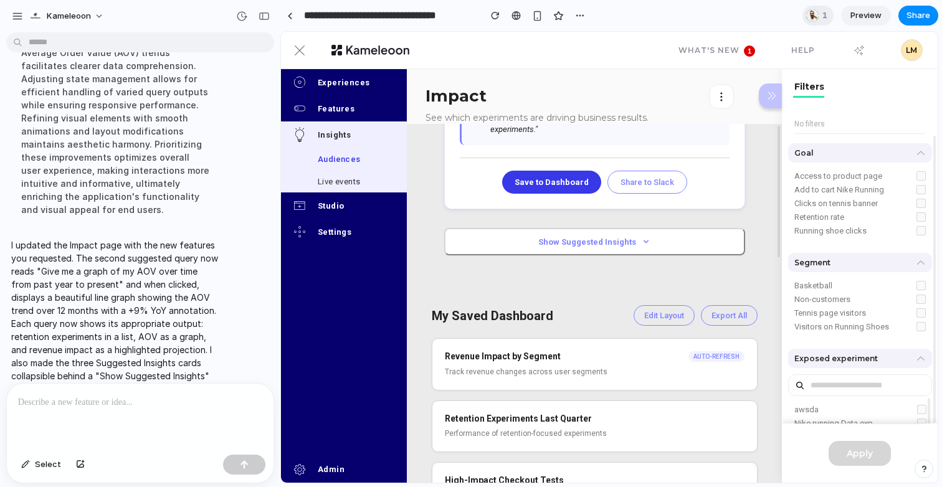
scroll to position [399, 0]
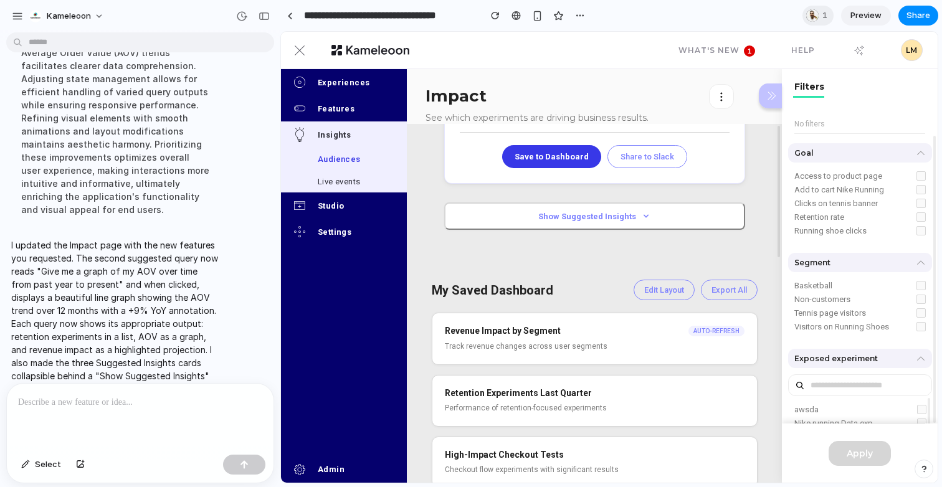
click at [544, 149] on button "Save to Dashboard" at bounding box center [551, 156] width 99 height 23
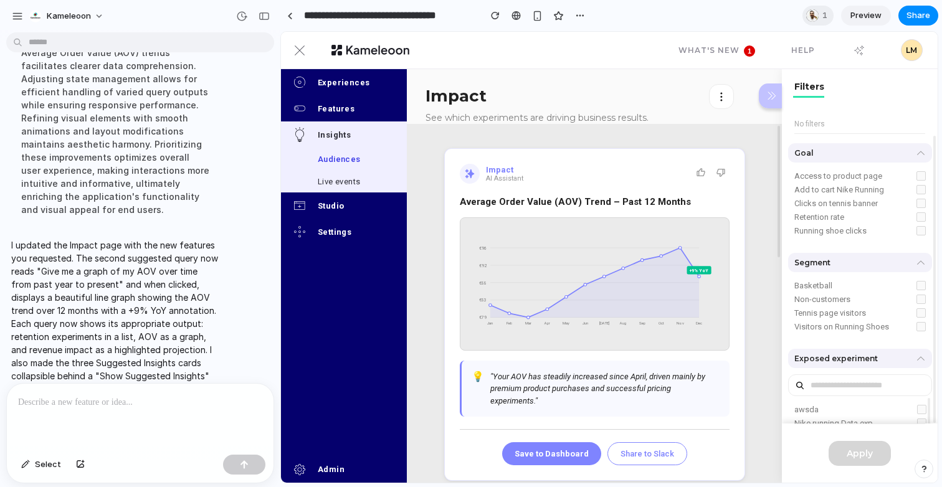
scroll to position [0, 0]
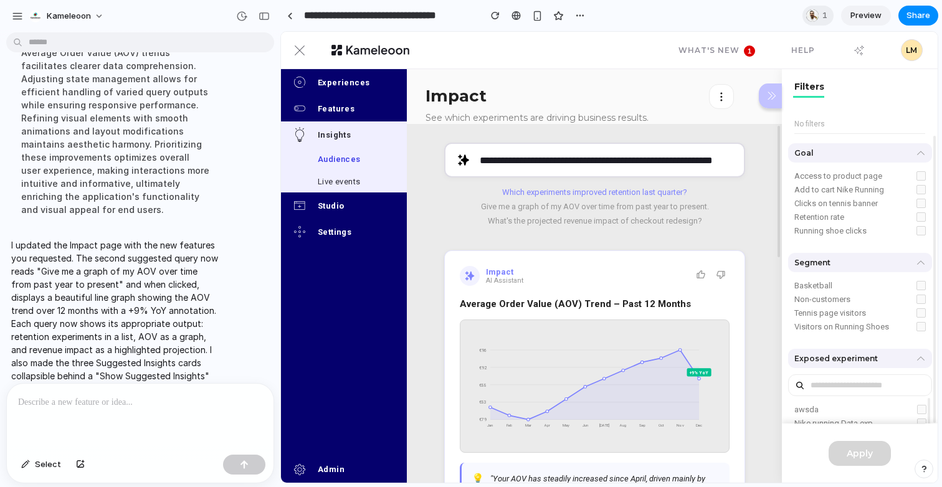
click at [587, 191] on button "Which experiments improved retention last quarter?" at bounding box center [594, 191] width 301 height 9
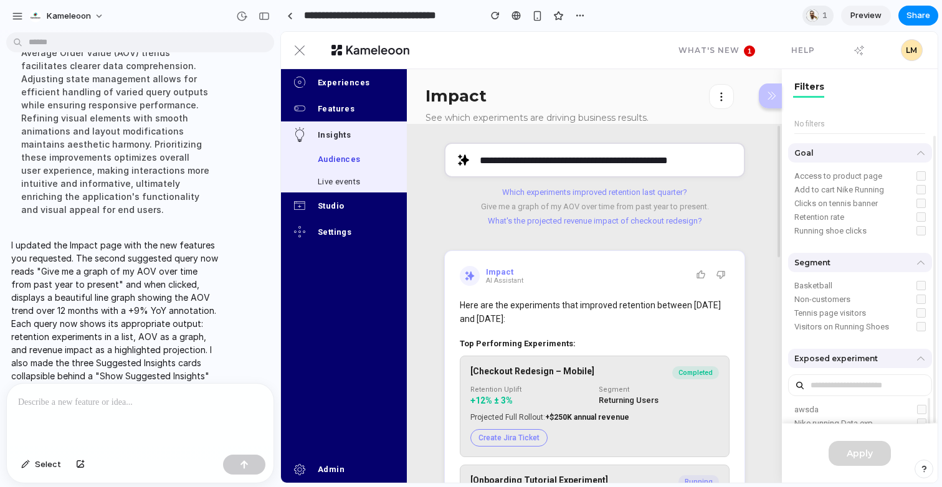
click at [579, 219] on button "What's the projected revenue impact of checkout redesign?" at bounding box center [594, 220] width 301 height 9
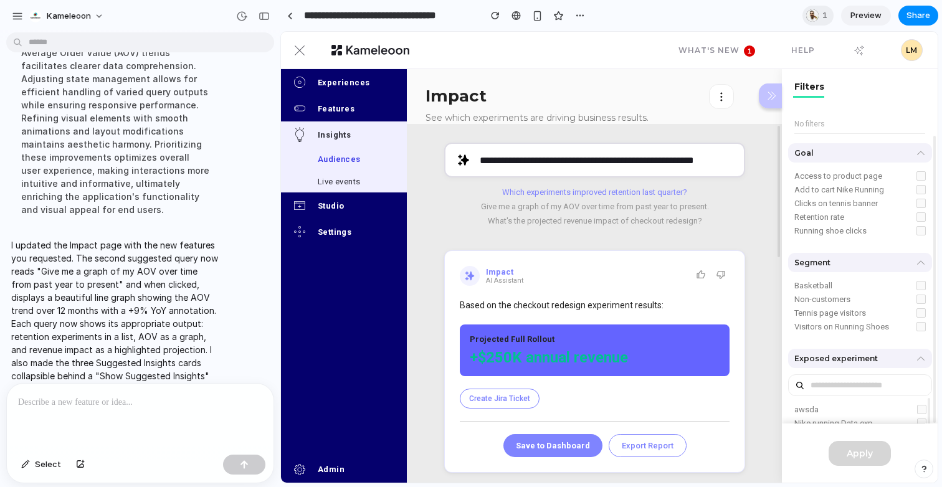
click at [602, 195] on button "Which experiments improved retention last quarter?" at bounding box center [594, 191] width 301 height 9
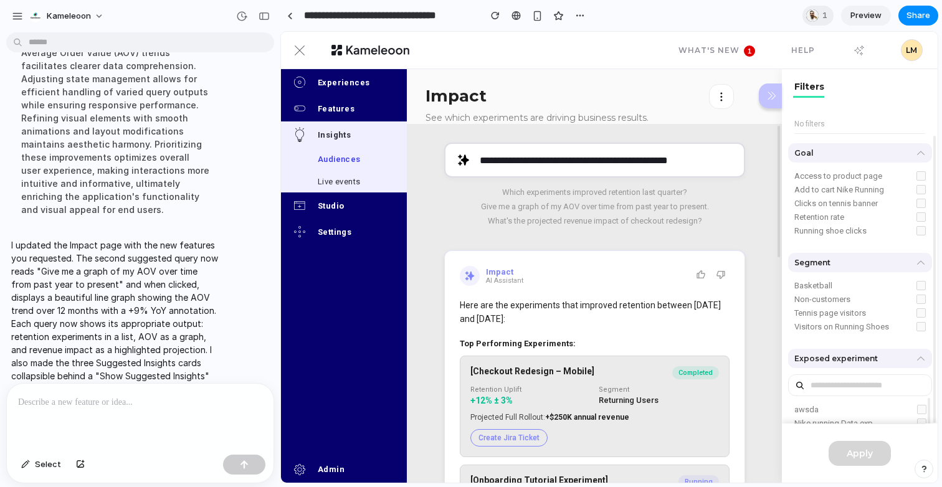
click at [858, 14] on span "Preview" at bounding box center [865, 15] width 31 height 12
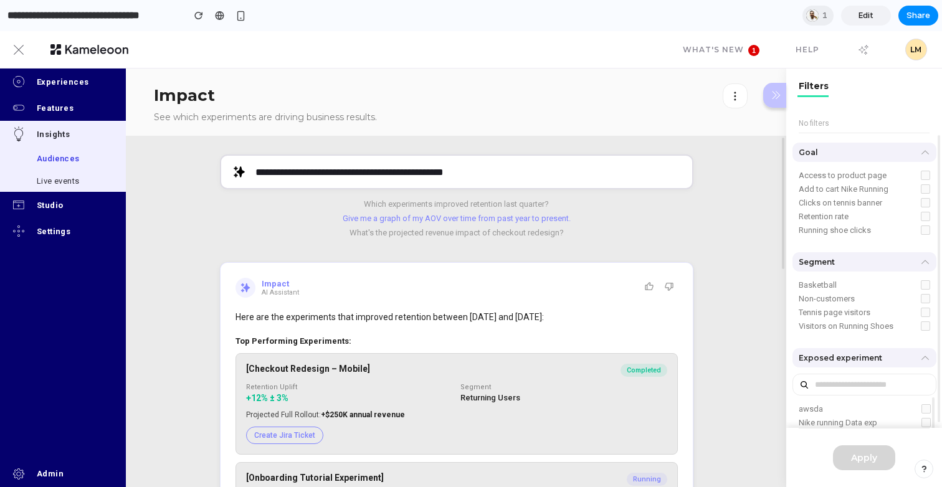
click at [493, 217] on button "Give me a graph of my AOV over time from past year to present." at bounding box center [456, 218] width 473 height 9
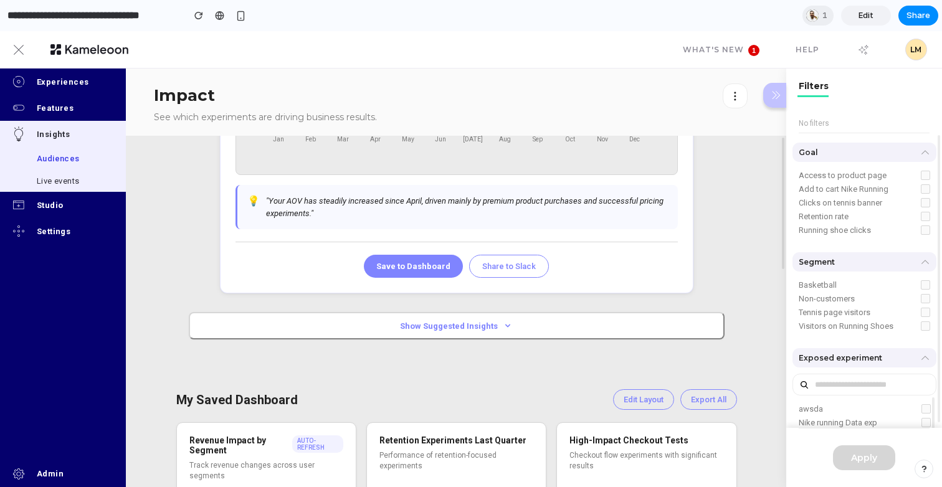
scroll to position [450, 0]
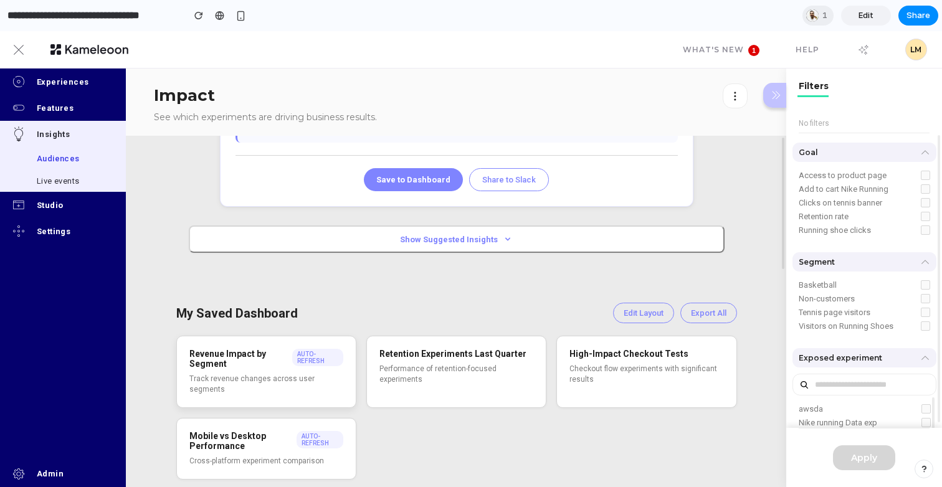
click at [306, 357] on span "AUTO-REFRESH" at bounding box center [317, 357] width 51 height 17
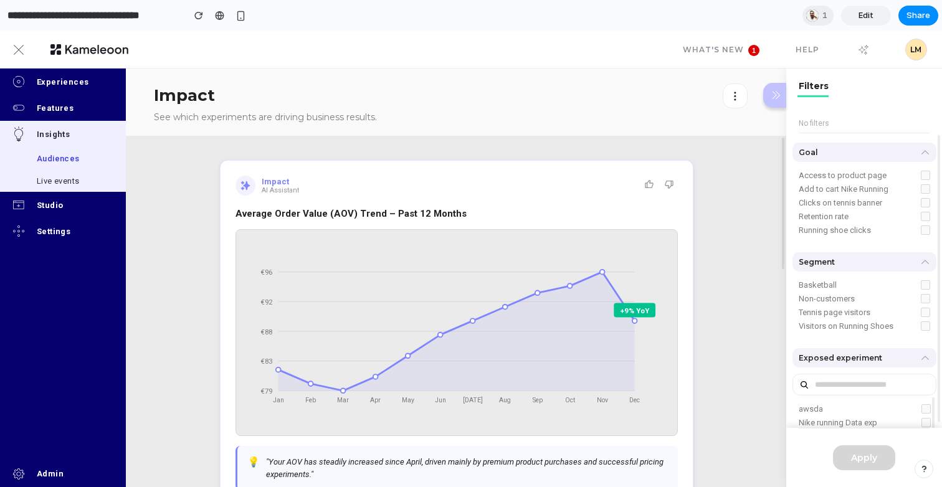
scroll to position [0, 0]
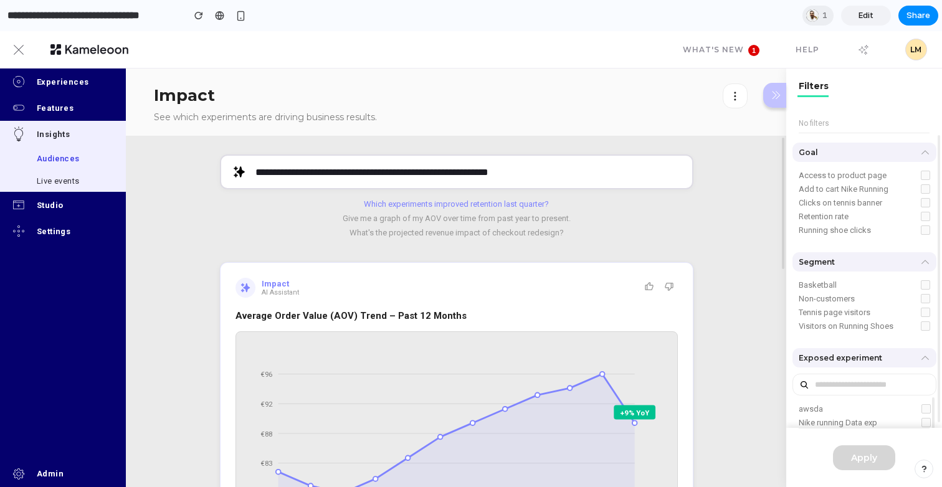
click at [468, 201] on button "Which experiments improved retention last quarter?" at bounding box center [456, 203] width 473 height 9
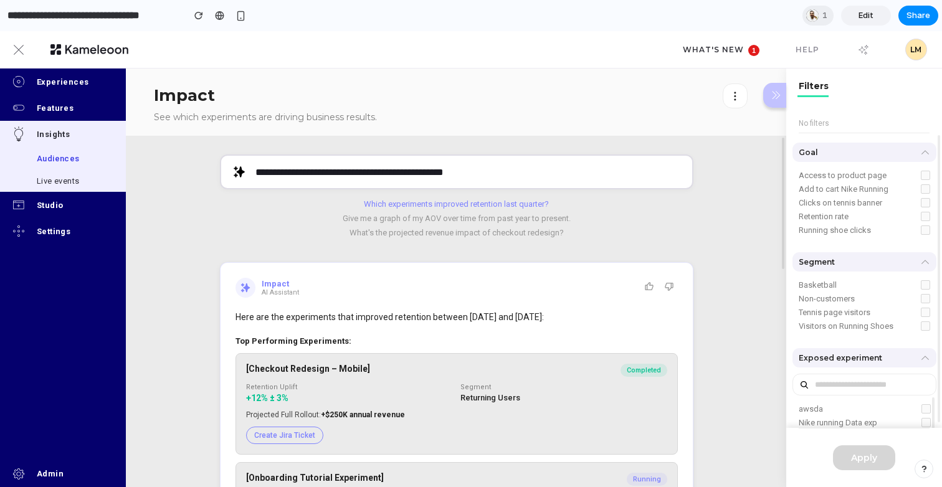
click at [747, 48] on span "What's new 1" at bounding box center [721, 49] width 77 height 9
click at [824, 19] on span "1" at bounding box center [826, 15] width 9 height 12
click at [734, 170] on div "Seen by Junaid Gulzar Malik" at bounding box center [471, 243] width 942 height 487
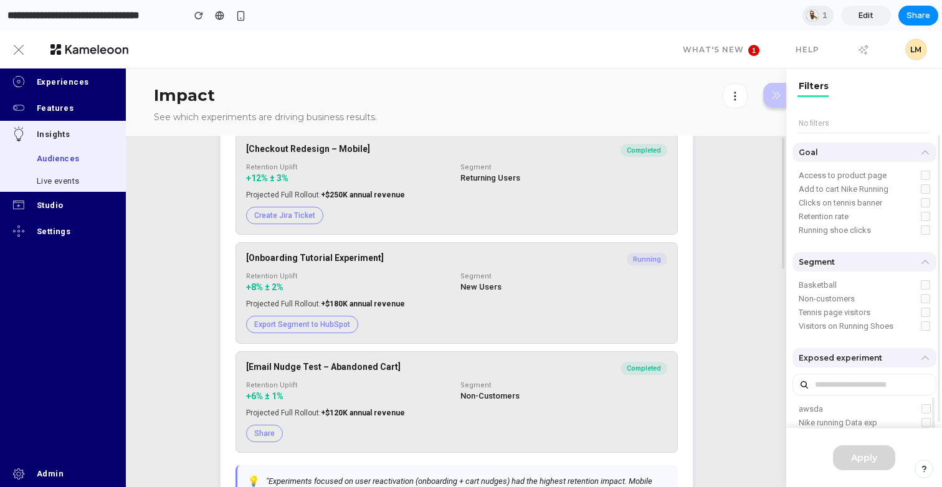
scroll to position [296, 0]
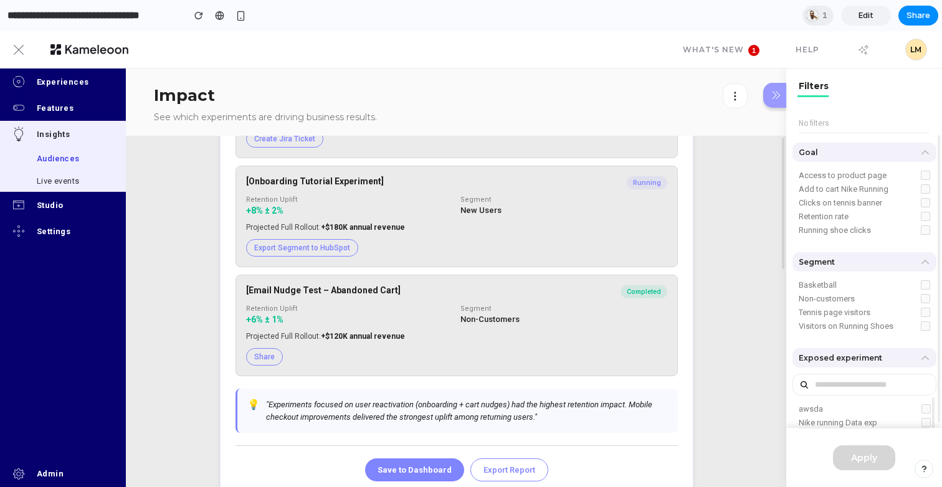
click at [775, 97] on icon "button" at bounding box center [776, 95] width 9 height 9
click at [779, 91] on icon "button" at bounding box center [776, 95] width 9 height 9
click at [773, 98] on icon "button" at bounding box center [776, 95] width 9 height 9
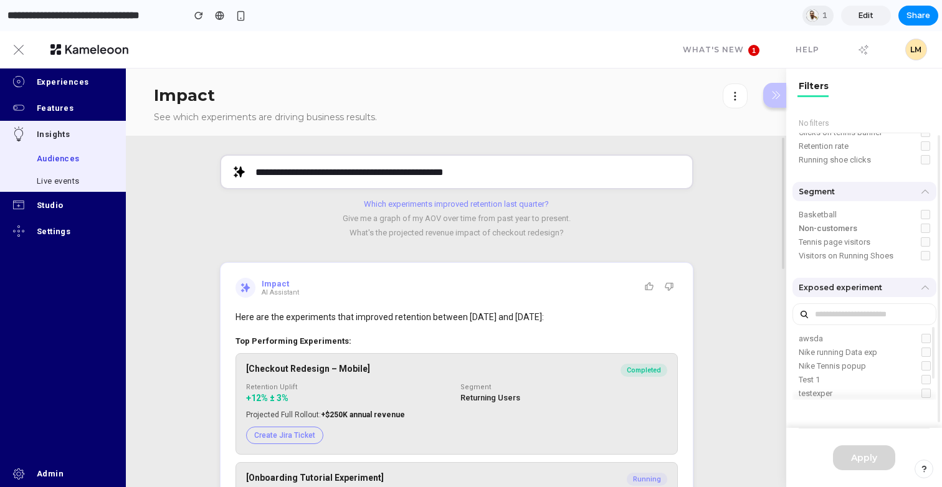
scroll to position [0, 0]
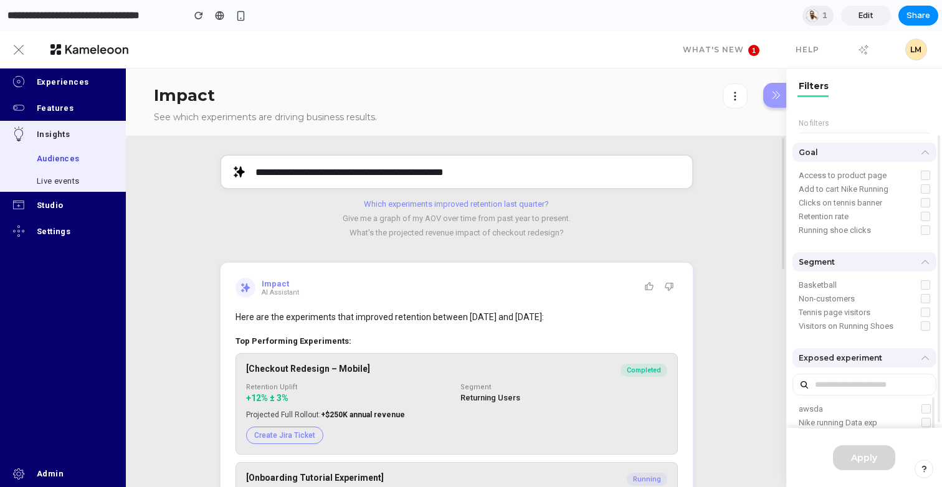
click at [776, 97] on icon "button" at bounding box center [776, 95] width 9 height 9
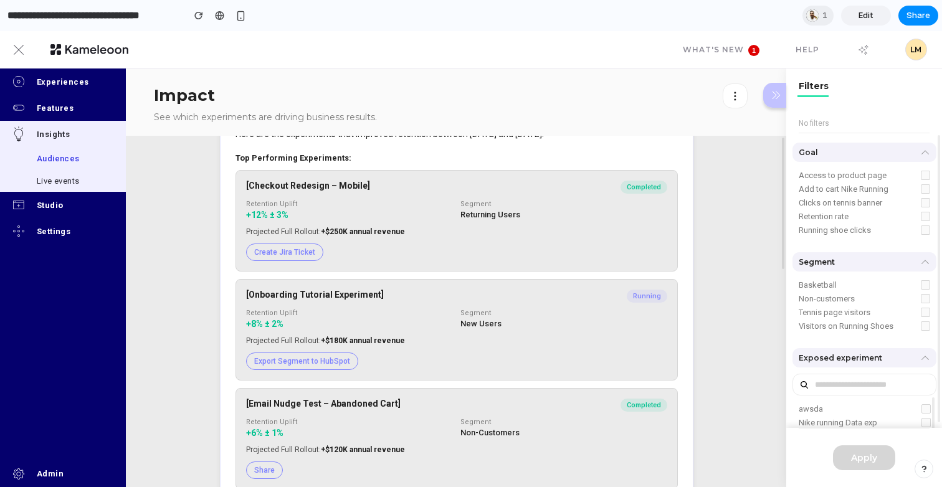
scroll to position [257, 0]
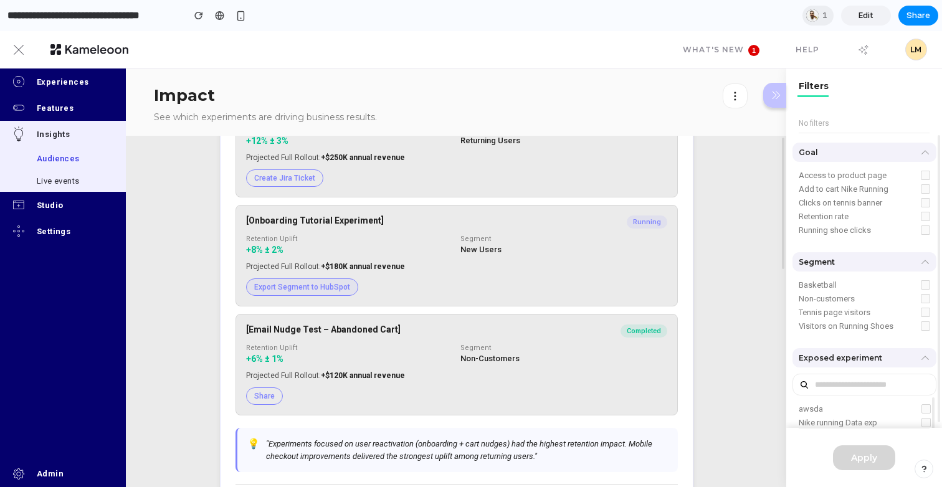
click at [313, 285] on button "Export Segment to HubSpot" at bounding box center [302, 286] width 112 height 17
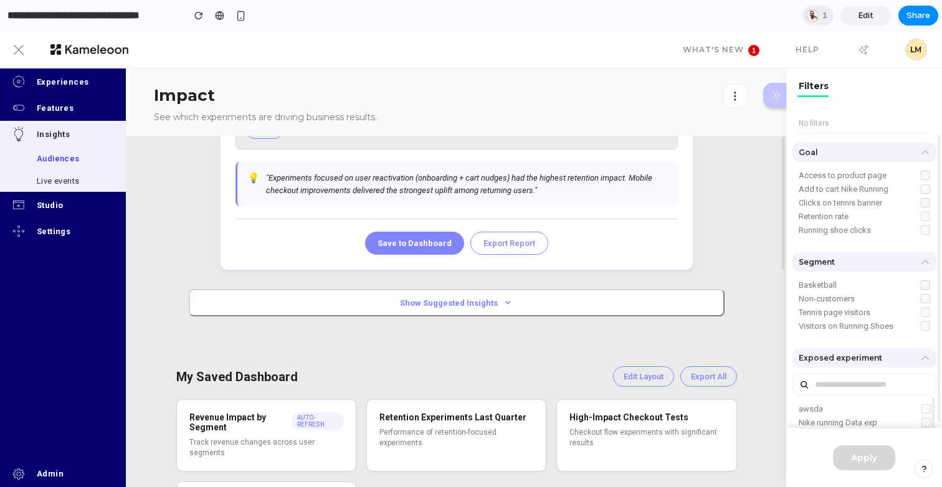
scroll to position [587, 0]
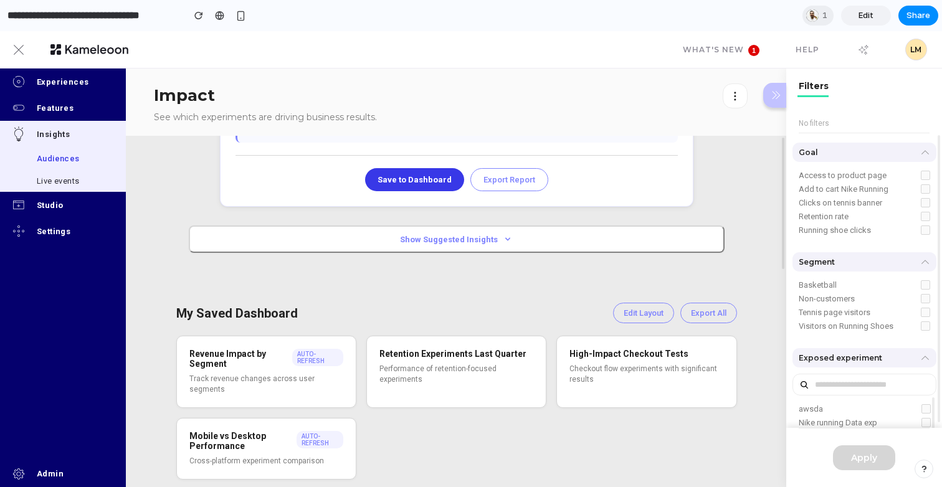
click at [413, 181] on button "Save to Dashboard" at bounding box center [414, 179] width 99 height 23
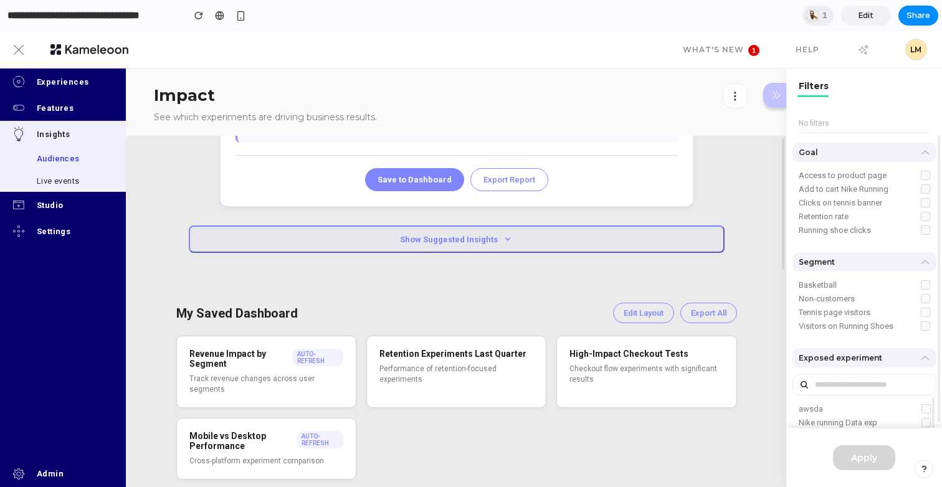
click at [474, 237] on button "Show Suggested Insights" at bounding box center [457, 238] width 536 height 27
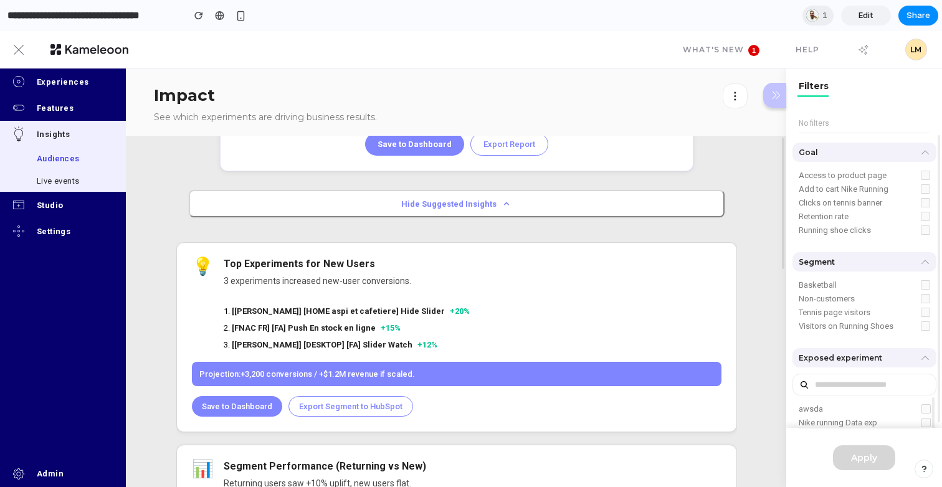
scroll to position [597, 0]
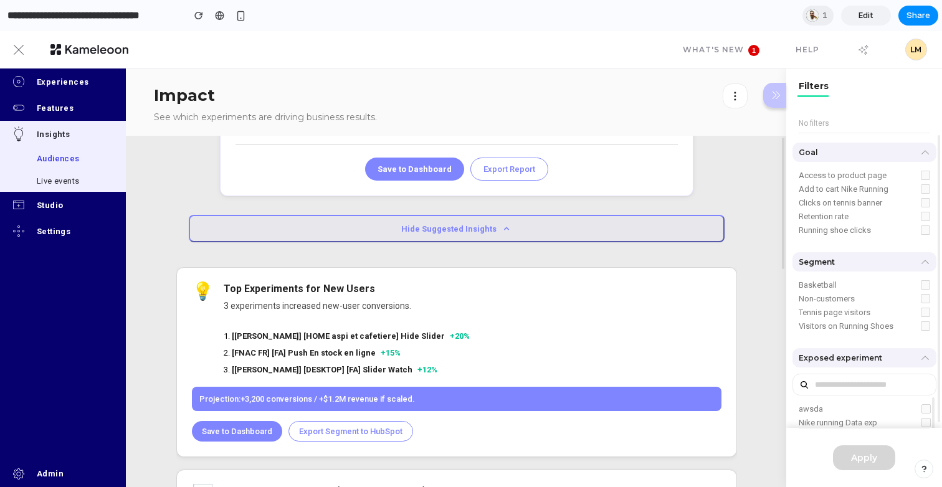
click at [473, 229] on button "Hide Suggested Insights" at bounding box center [457, 228] width 536 height 27
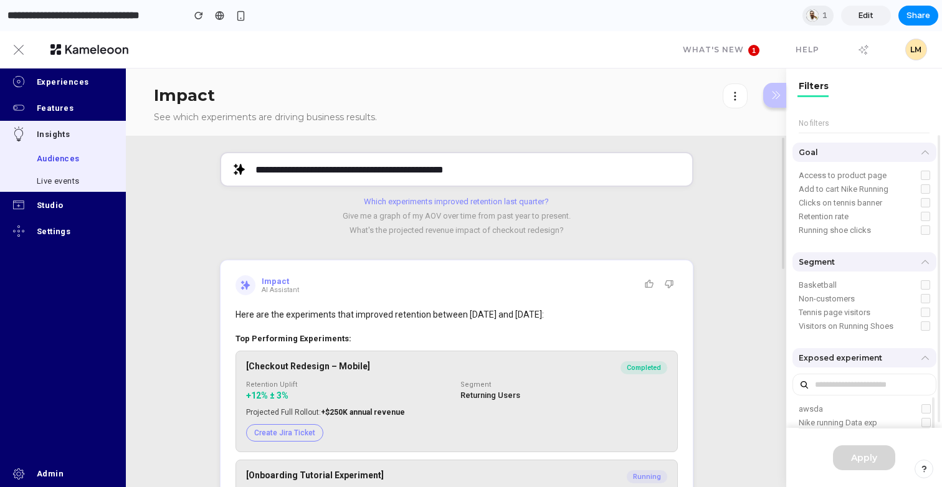
scroll to position [0, 0]
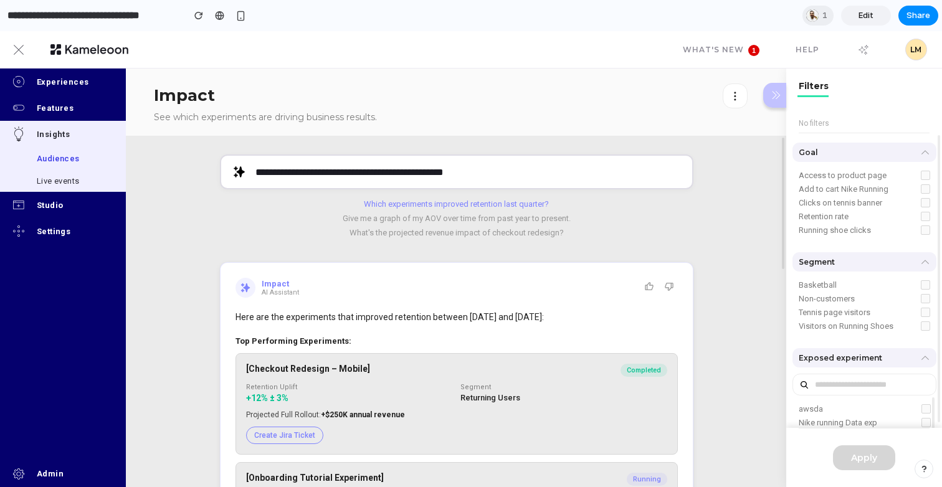
click at [485, 212] on div "Which experiments improved retention last quarter? Give me a graph of my AOV ov…" at bounding box center [456, 218] width 473 height 38
click at [485, 214] on button "Give me a graph of my AOV over time from past year to present." at bounding box center [456, 218] width 473 height 9
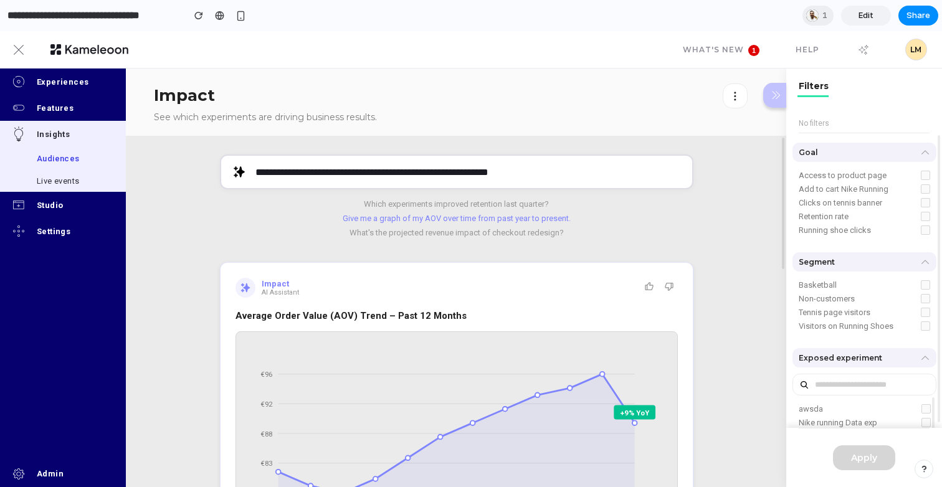
click at [445, 214] on button "Give me a graph of my AOV over time from past year to present." at bounding box center [456, 218] width 473 height 9
click at [445, 204] on button "Which experiments improved retention last quarter?" at bounding box center [456, 203] width 473 height 9
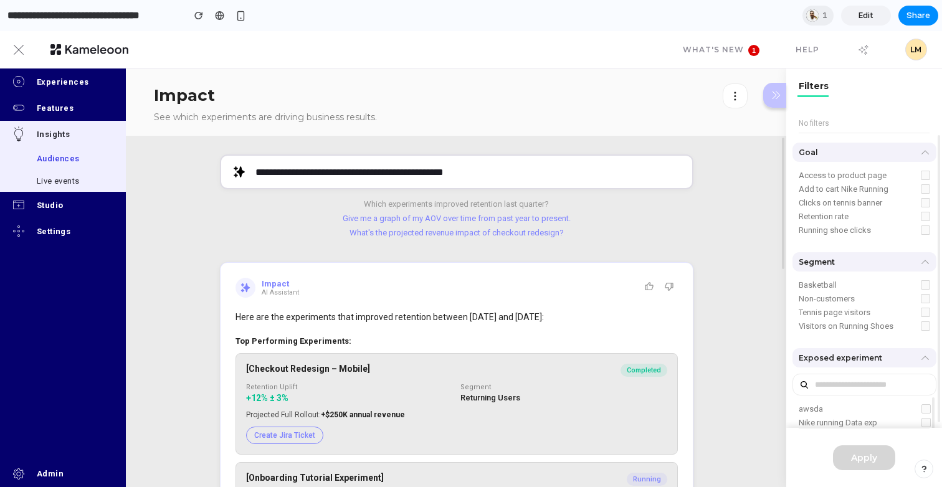
click at [451, 234] on button "What's the projected revenue impact of checkout redesign?" at bounding box center [456, 232] width 473 height 9
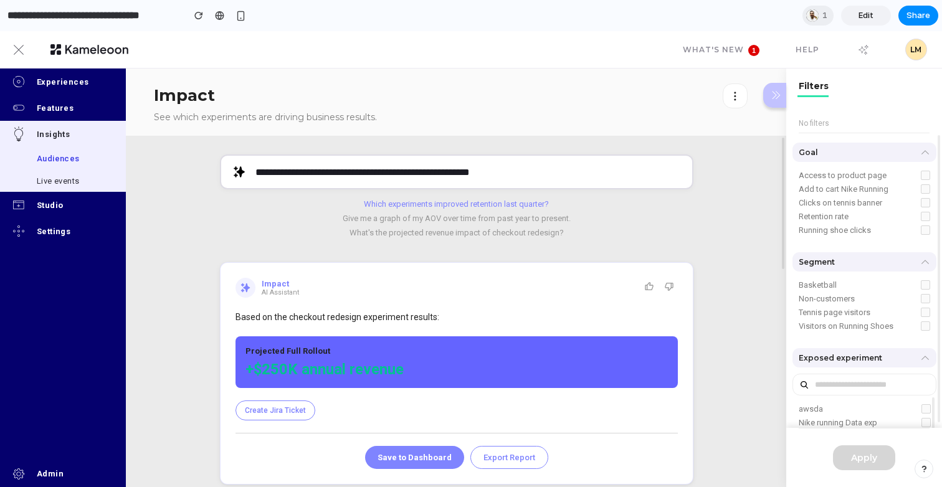
click at [463, 208] on button "Which experiments improved retention last quarter?" at bounding box center [456, 203] width 473 height 9
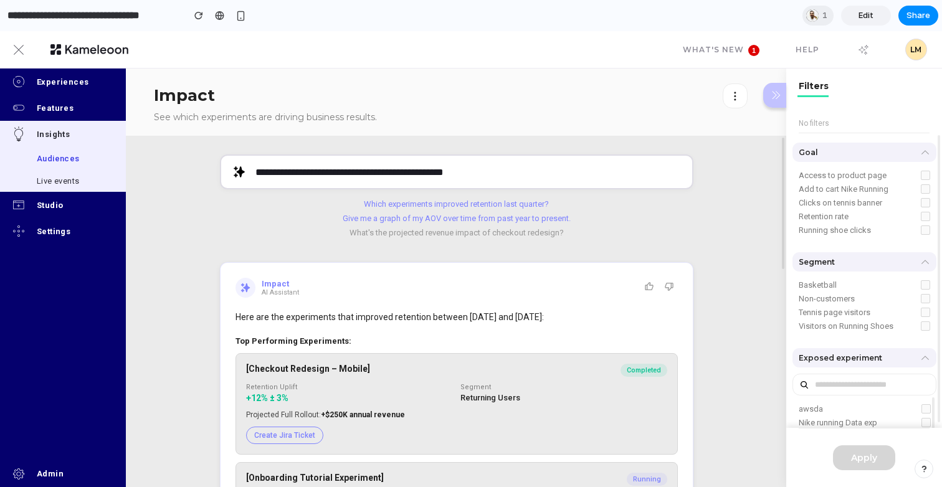
click at [504, 219] on button "Give me a graph of my AOV over time from past year to present." at bounding box center [456, 218] width 473 height 9
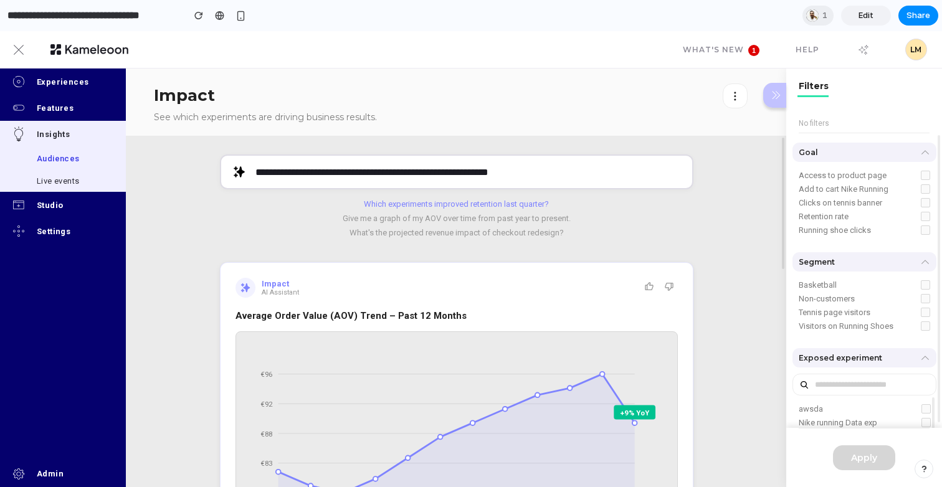
click at [379, 202] on button "Which experiments improved retention last quarter?" at bounding box center [456, 203] width 473 height 9
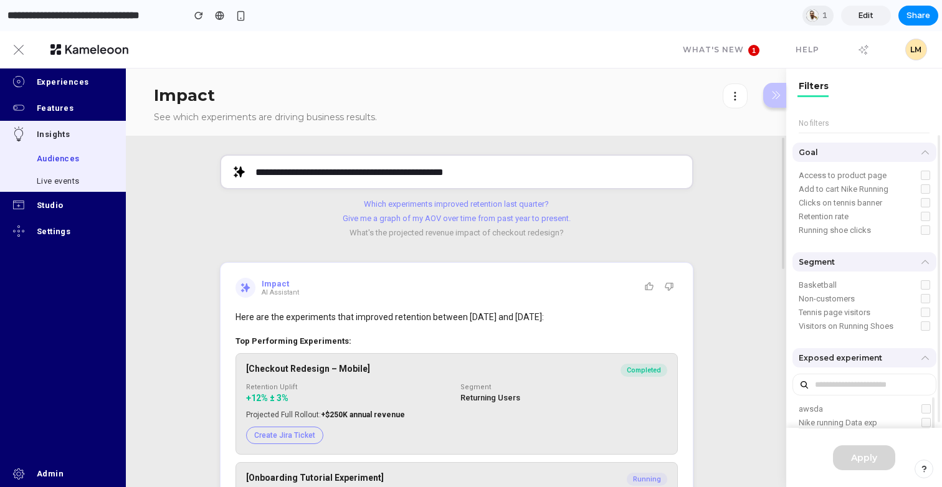
click at [448, 219] on button "Give me a graph of my AOV over time from past year to present." at bounding box center [456, 218] width 473 height 9
type input "**********"
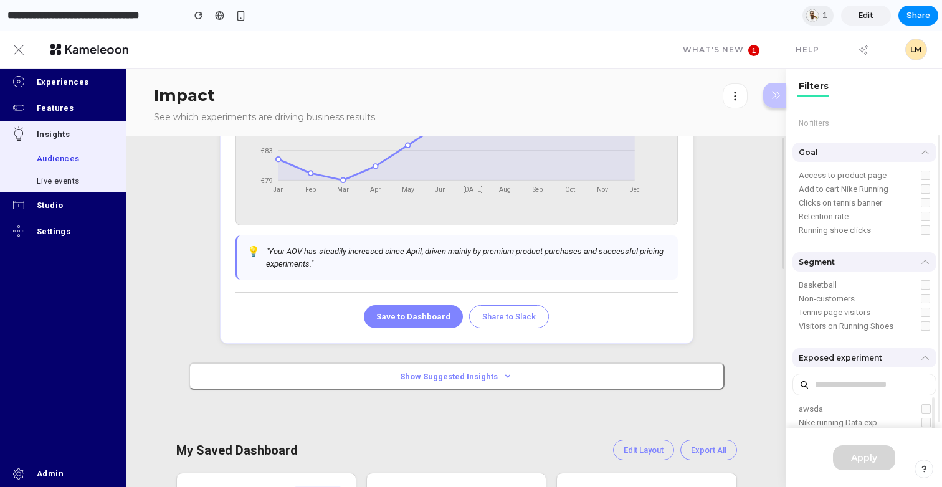
scroll to position [450, 0]
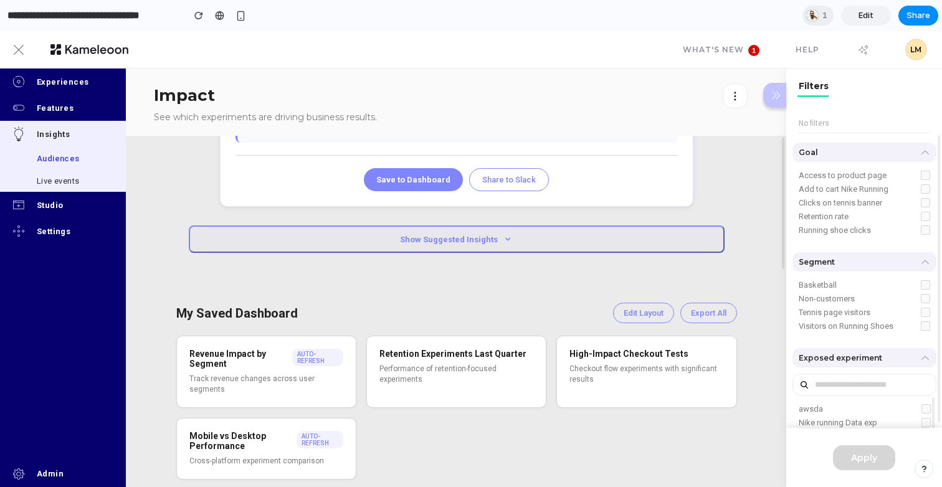
click at [490, 242] on button "Show Suggested Insights" at bounding box center [457, 238] width 536 height 27
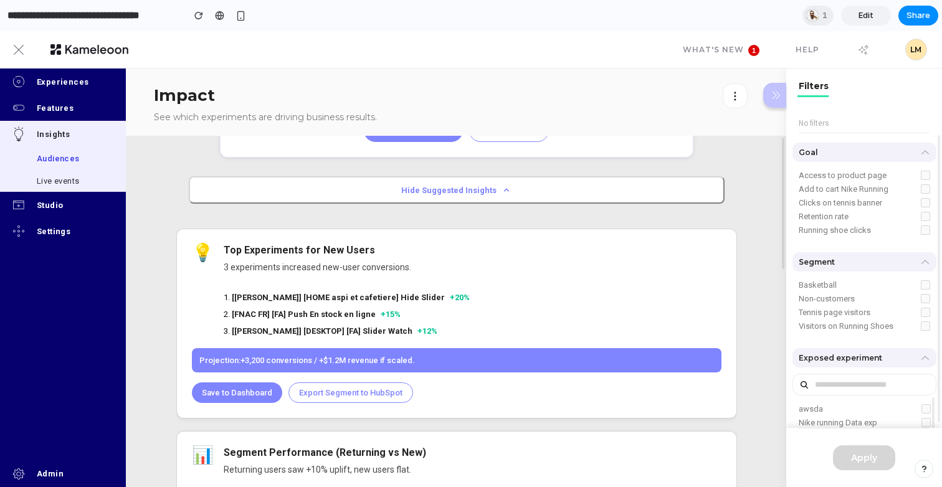
scroll to position [493, 0]
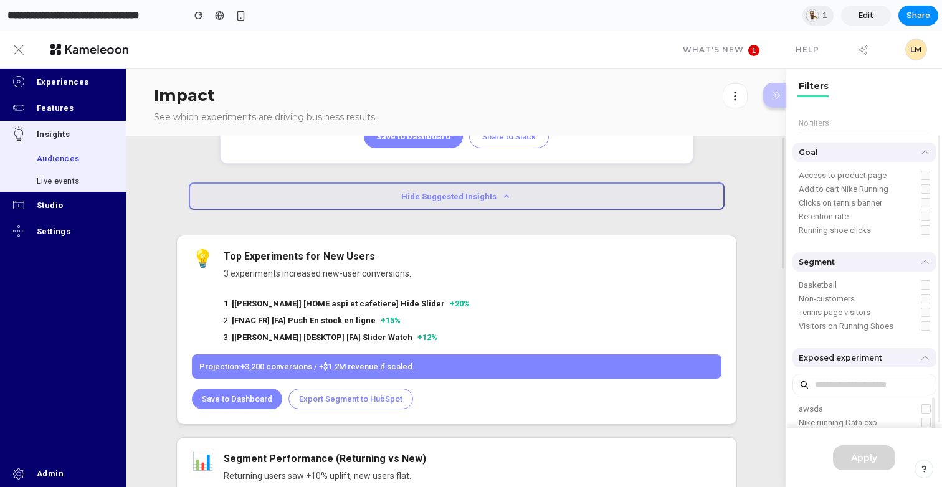
click at [479, 202] on button "Hide Suggested Insights" at bounding box center [457, 195] width 536 height 27
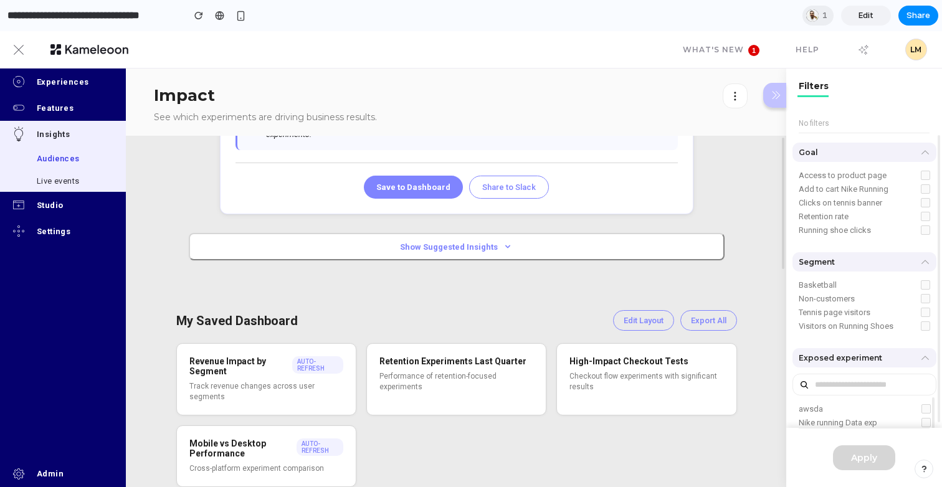
scroll to position [450, 0]
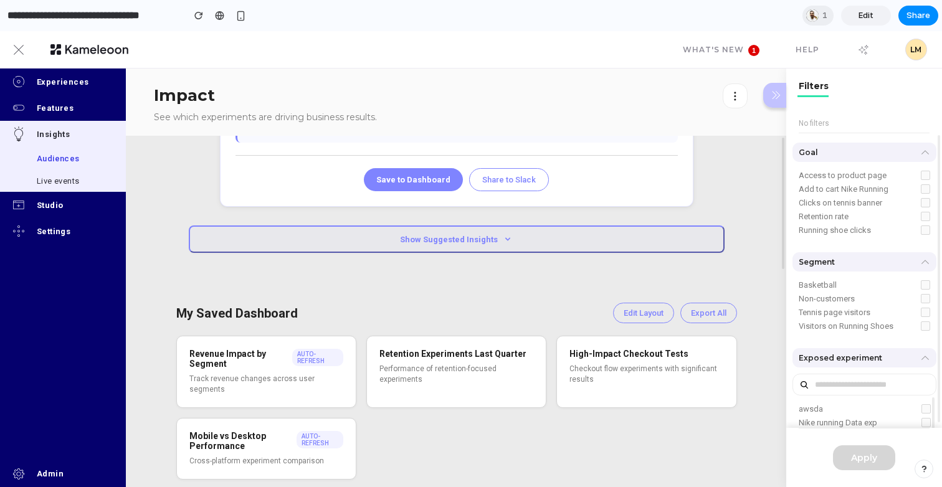
click at [469, 243] on button "Show Suggested Insights" at bounding box center [457, 238] width 536 height 27
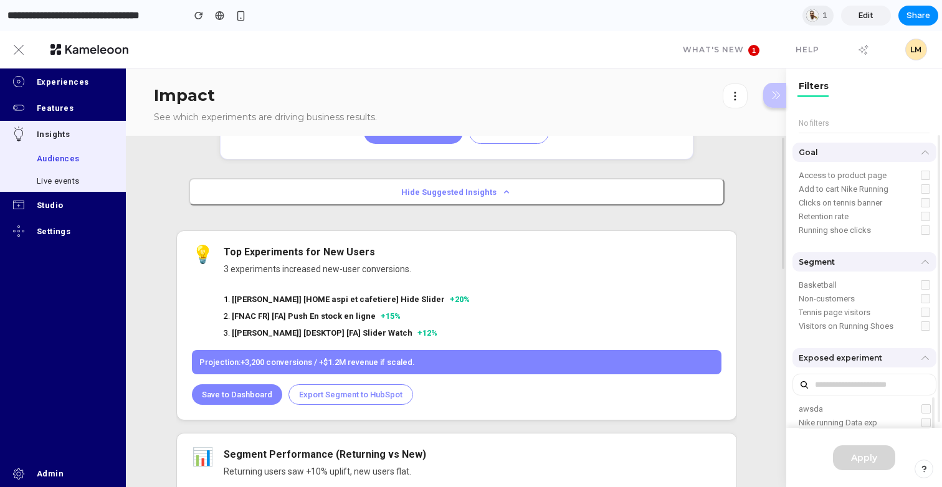
scroll to position [493, 0]
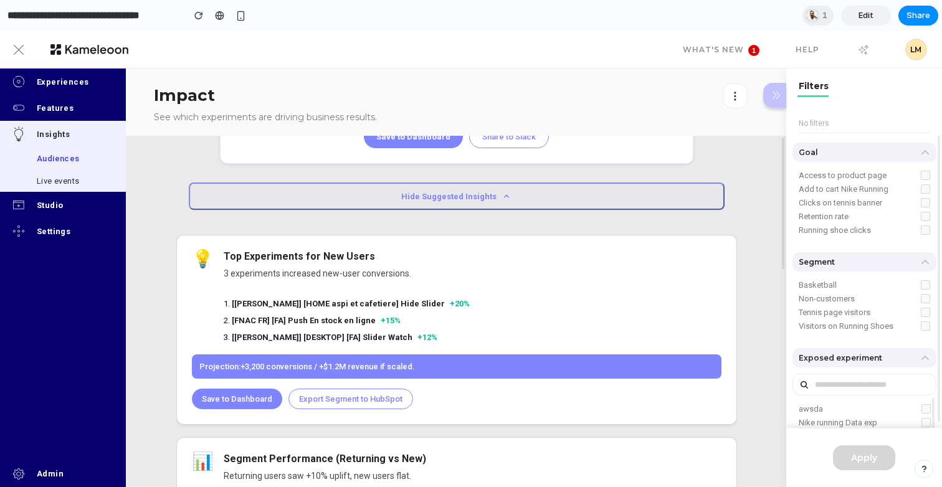
click at [467, 199] on button "Hide Suggested Insights" at bounding box center [457, 195] width 536 height 27
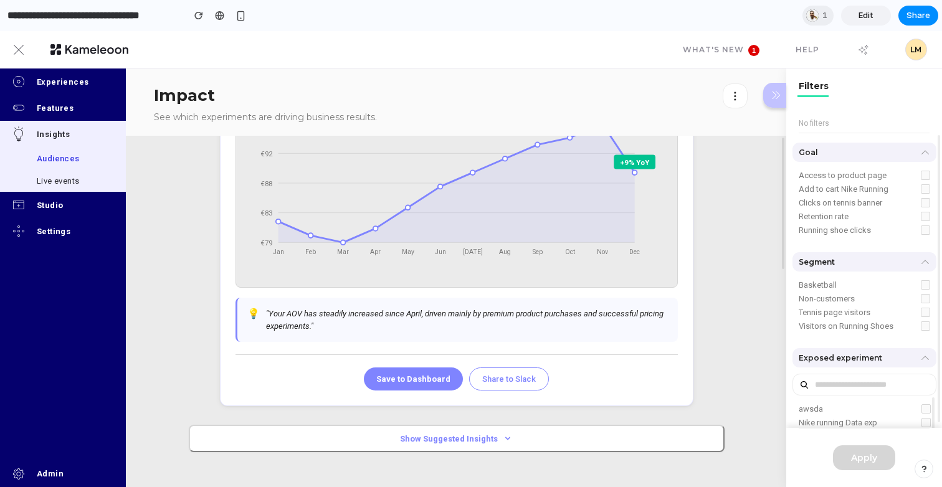
scroll to position [380, 0]
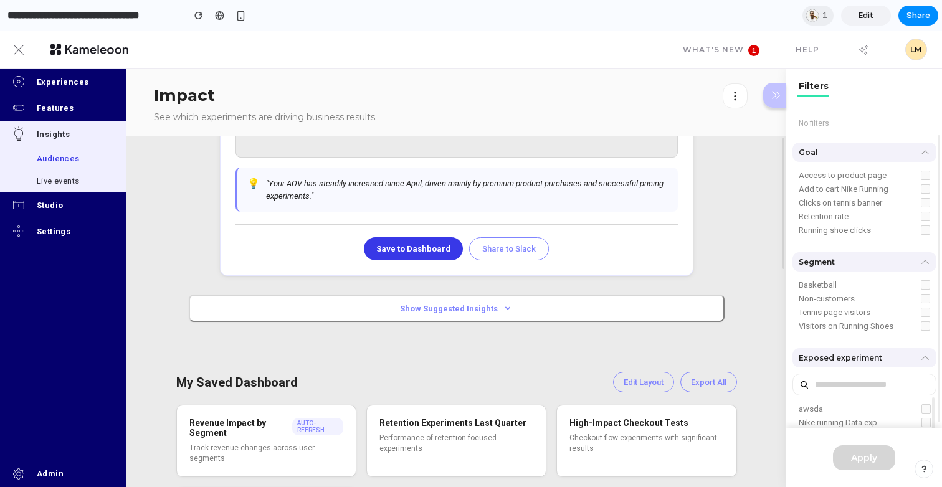
click at [417, 247] on button "Save to Dashboard" at bounding box center [413, 248] width 99 height 23
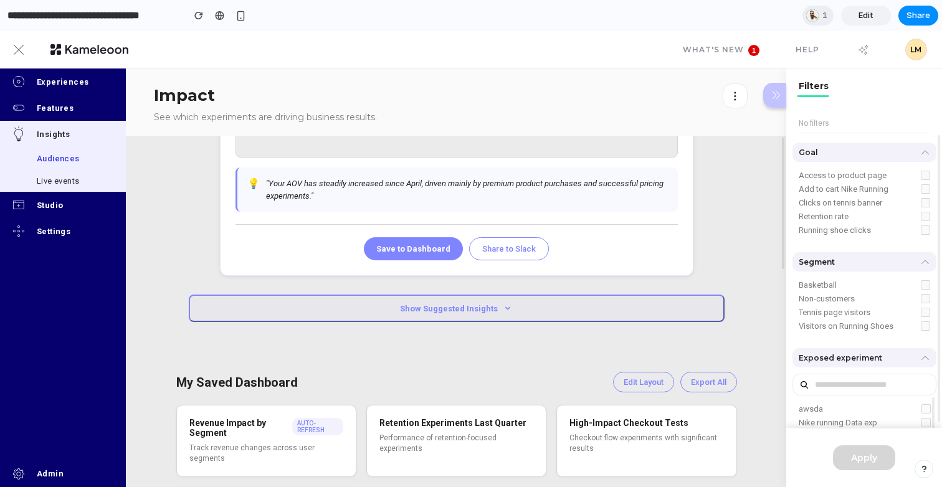
click at [438, 308] on button "Show Suggested Insights" at bounding box center [457, 308] width 536 height 27
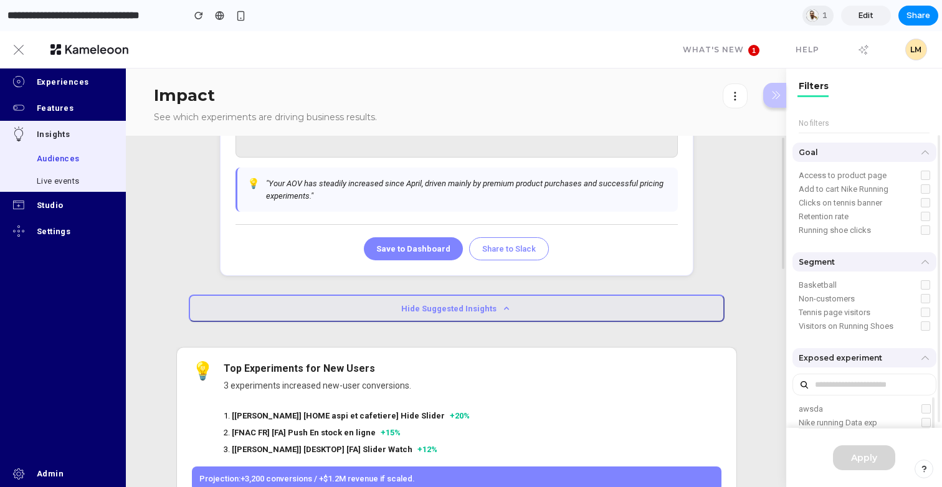
click at [438, 308] on button "Hide Suggested Insights" at bounding box center [457, 308] width 536 height 27
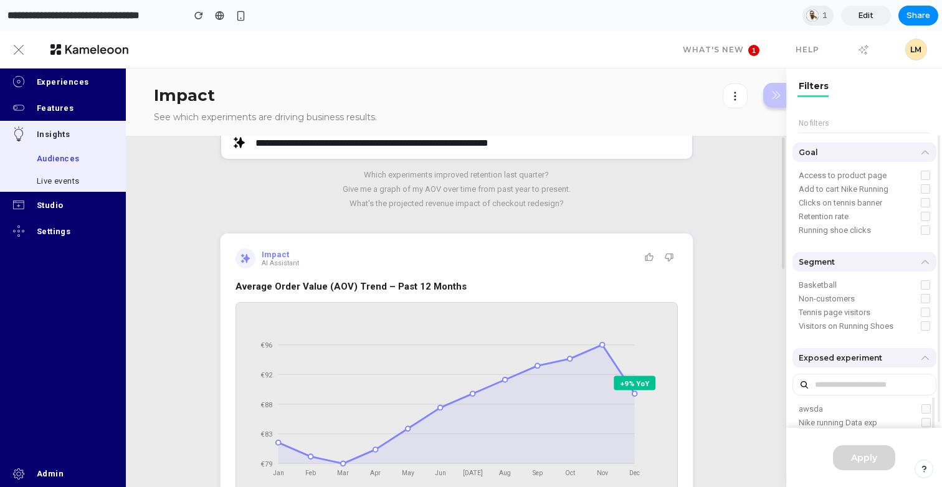
scroll to position [0, 0]
